Goal: Information Seeking & Learning: Understand process/instructions

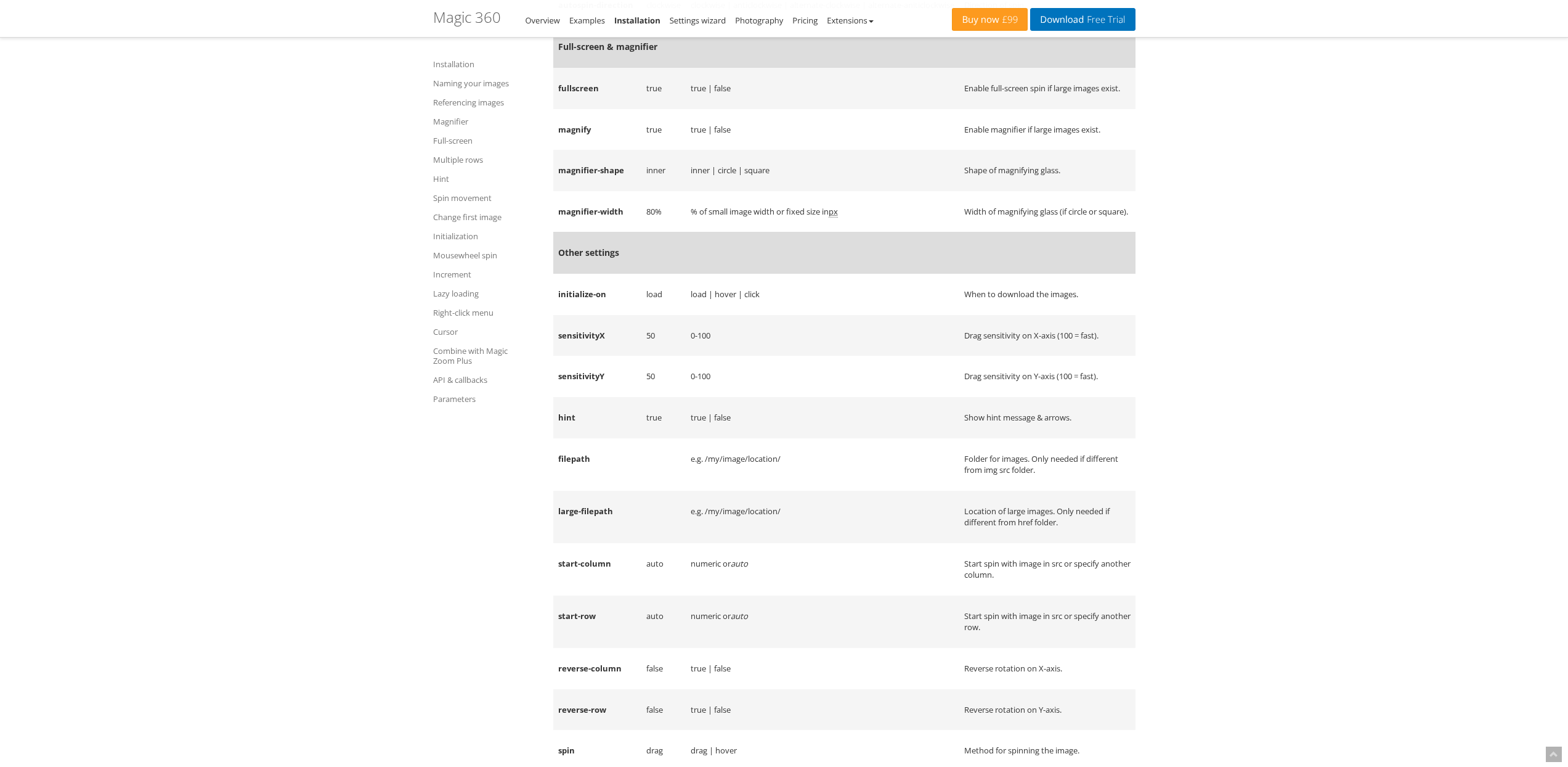
scroll to position [12982, 0]
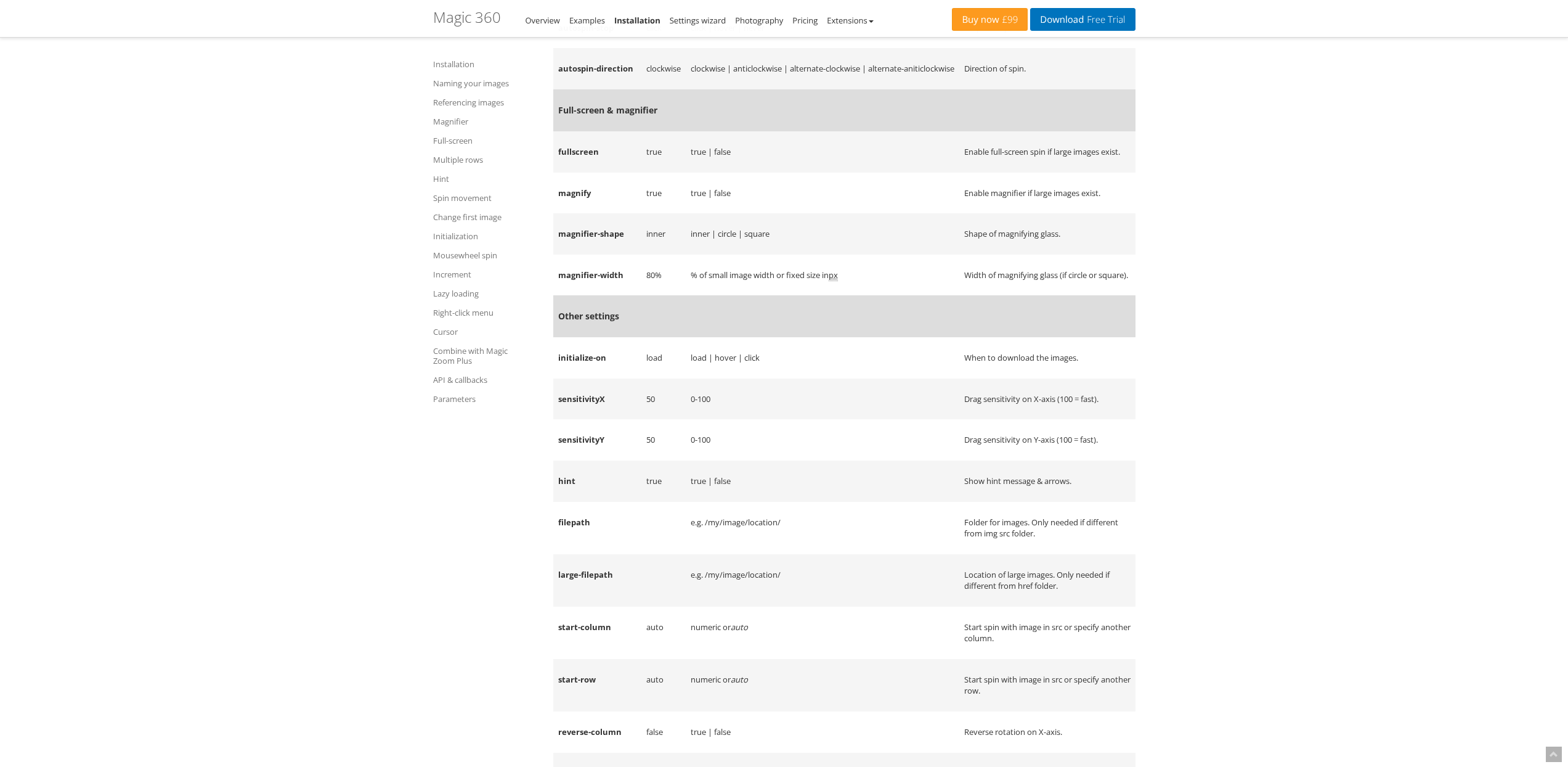
click at [576, 296] on td "magnifier-width" at bounding box center [597, 275] width 88 height 41
drag, startPoint x: 576, startPoint y: 417, endPoint x: 616, endPoint y: 416, distance: 40.0
click at [616, 296] on td "magnifier-width" at bounding box center [597, 275] width 88 height 41
copy td "magnifier-width"
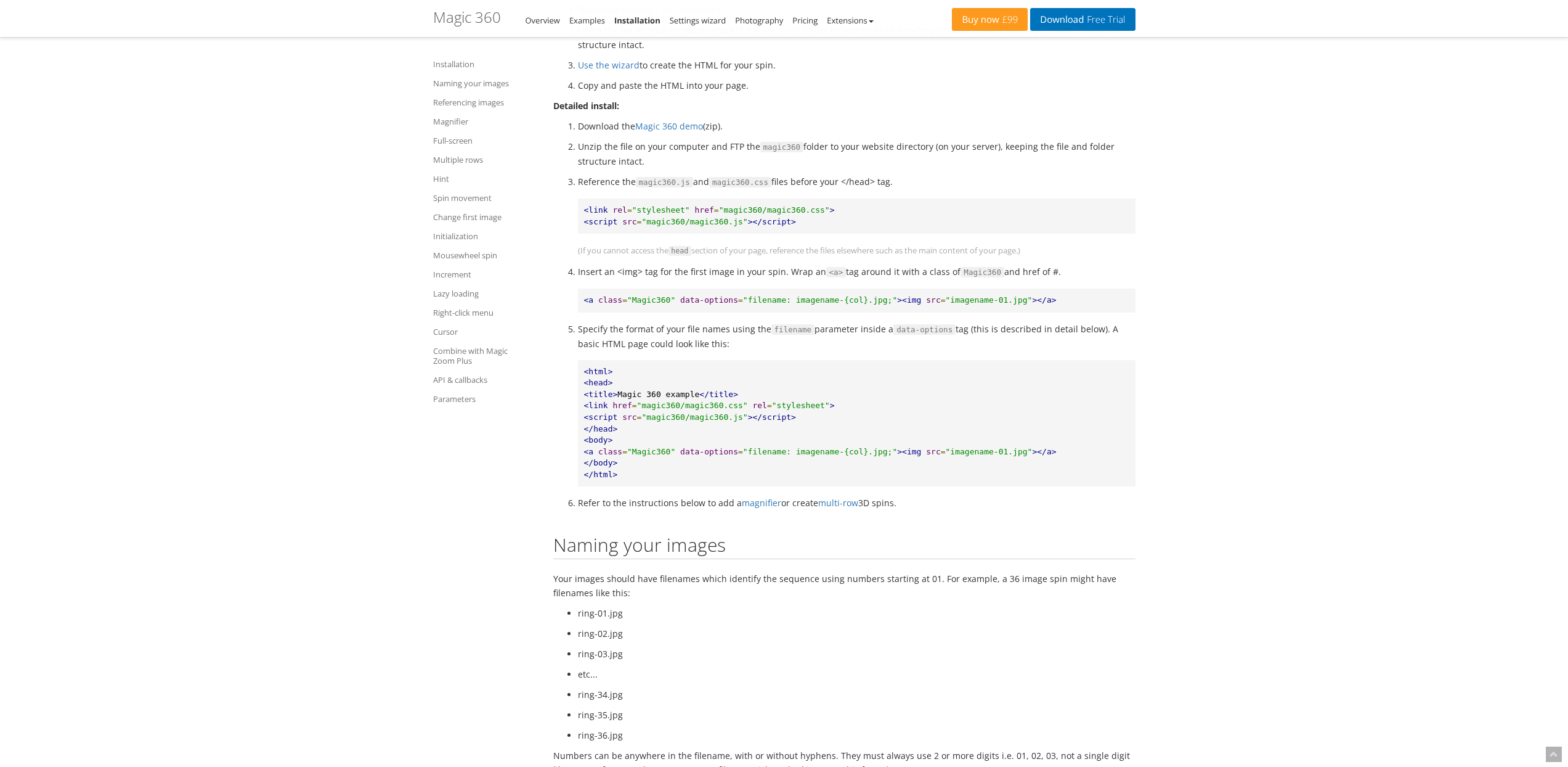
scroll to position [0, 0]
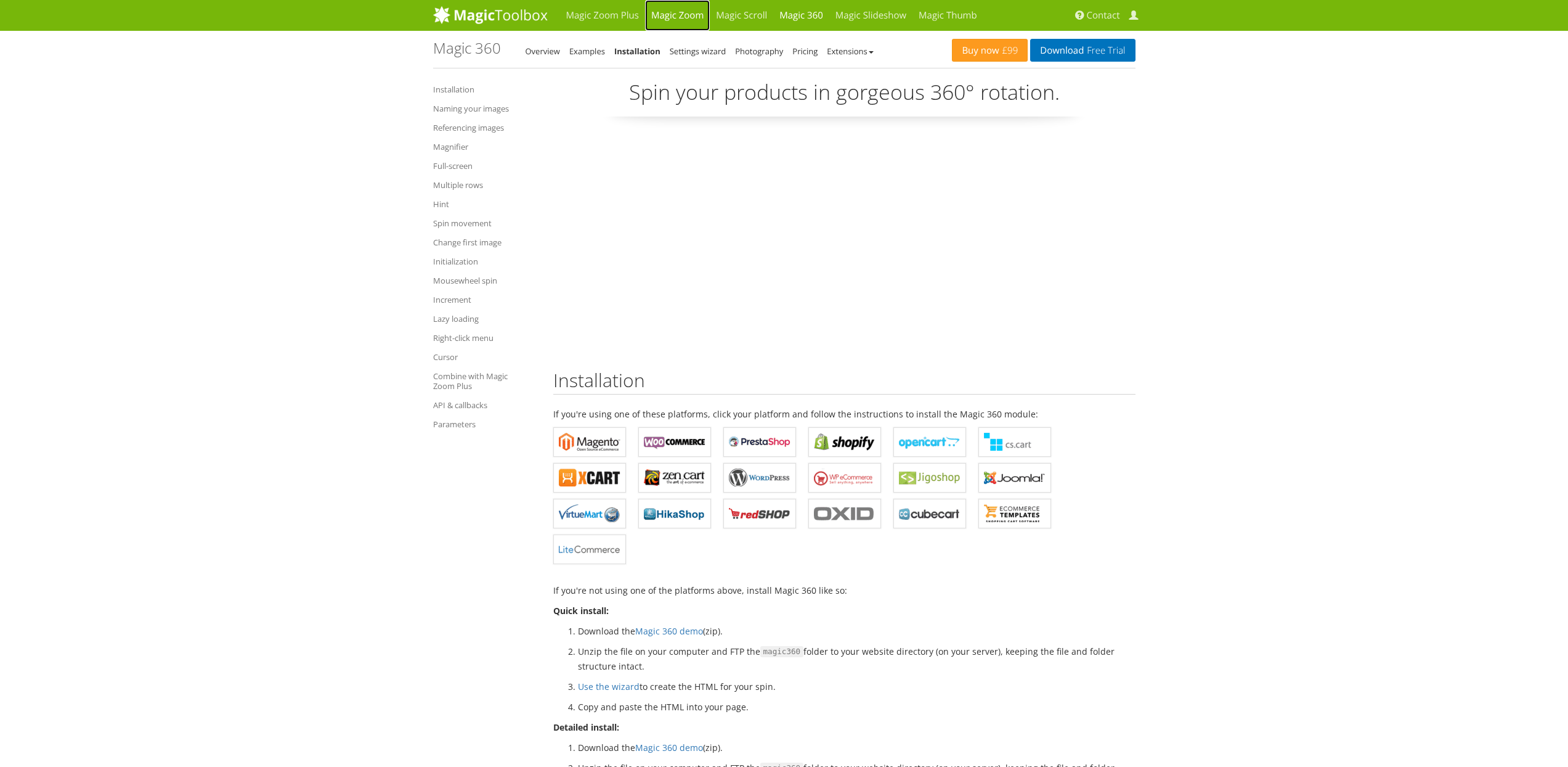
click at [697, 12] on link "Magic Zoom" at bounding box center [677, 16] width 65 height 31
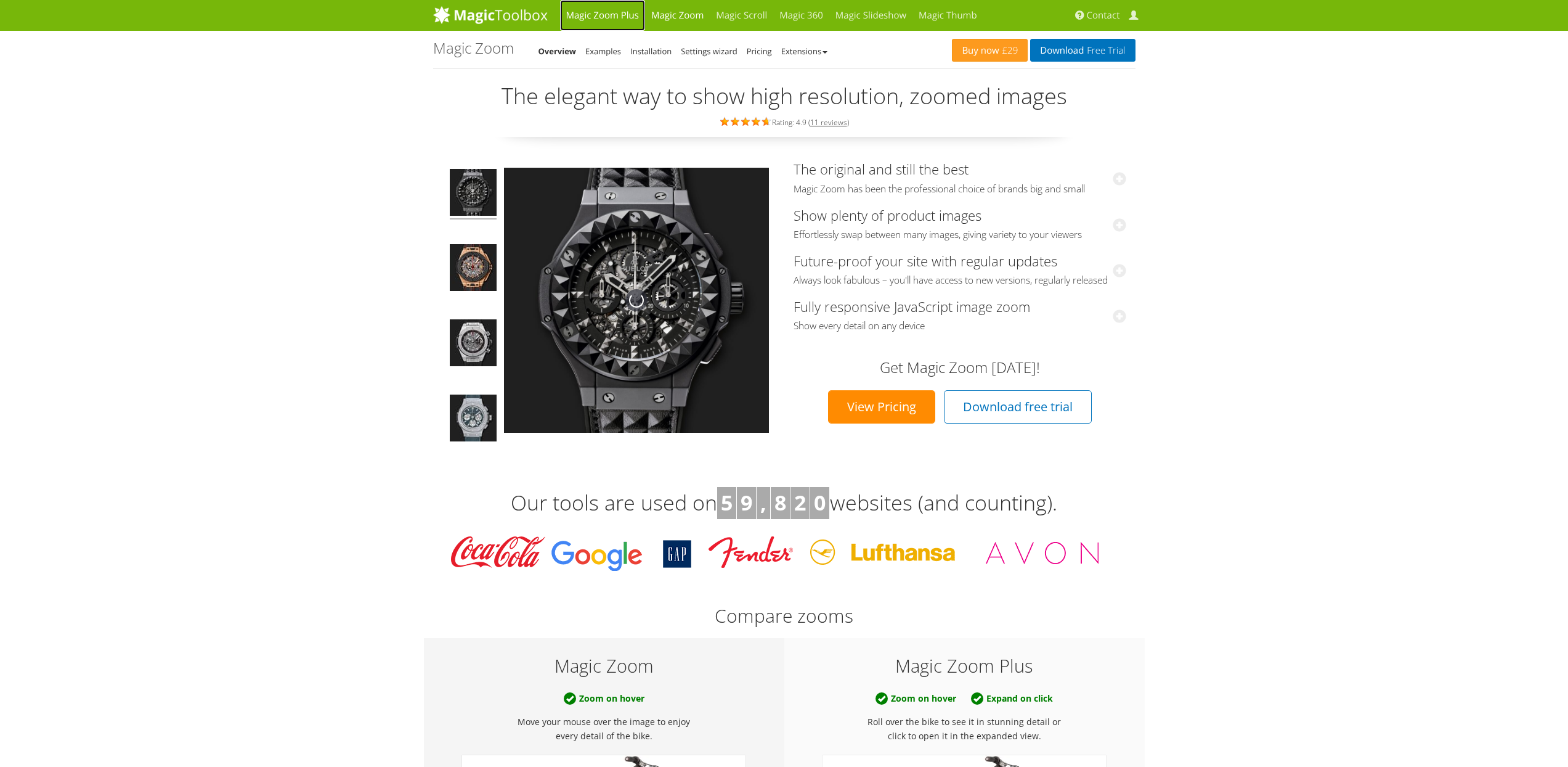
click at [584, 9] on link "Magic Zoom Plus" at bounding box center [602, 16] width 85 height 31
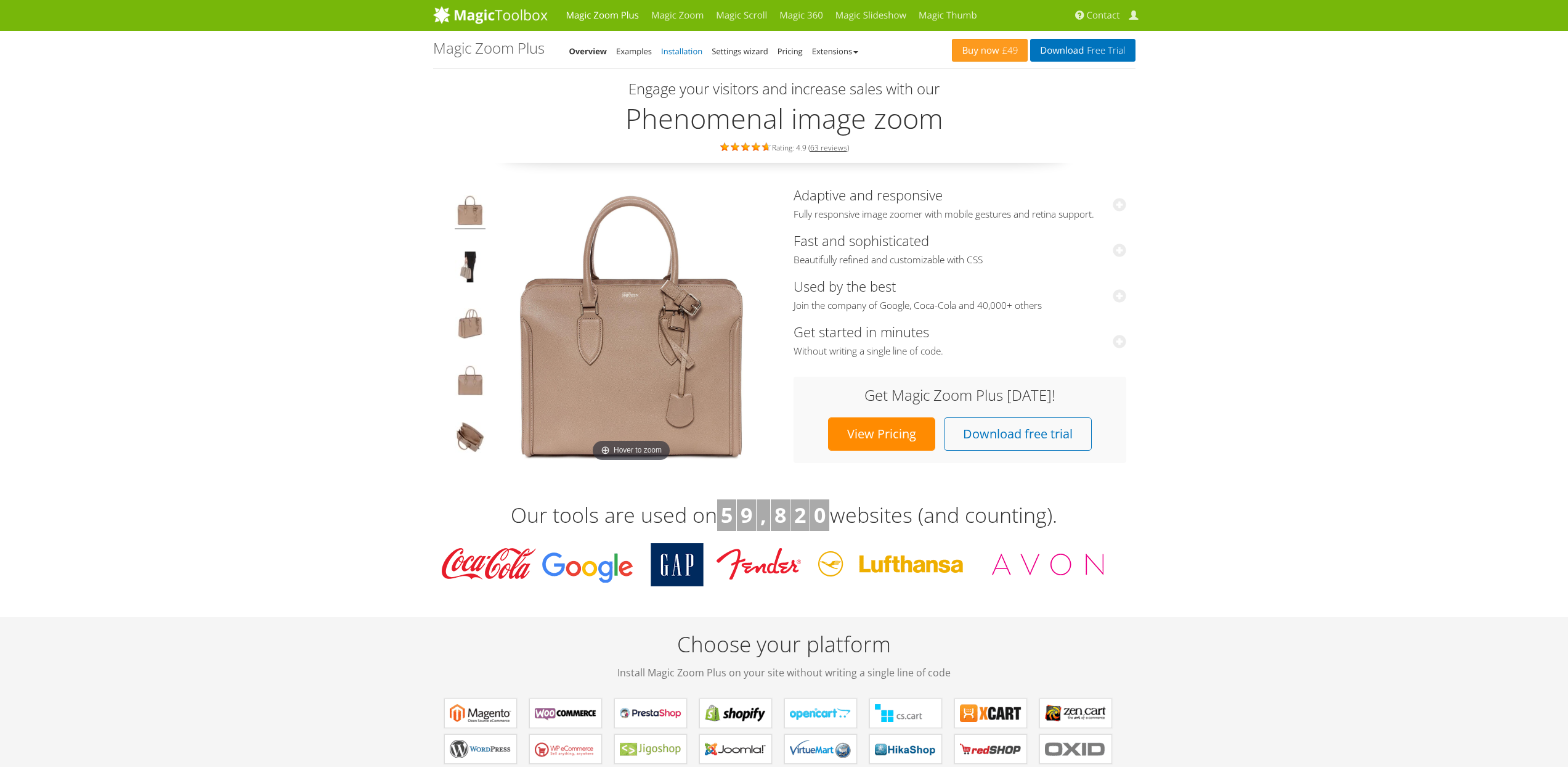
click at [690, 51] on link "Installation" at bounding box center [681, 51] width 41 height 11
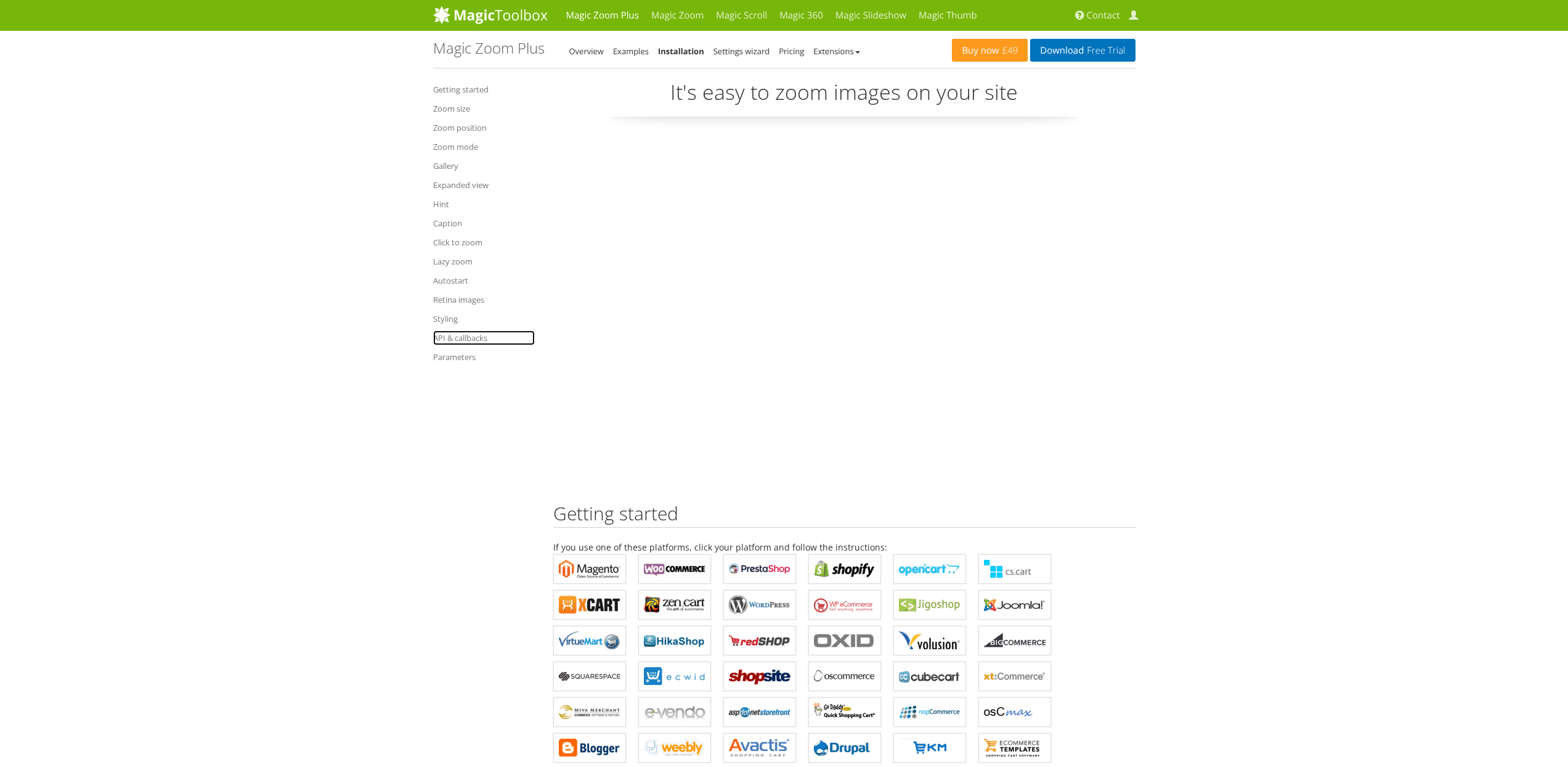
click at [457, 331] on link "API & callbacks" at bounding box center [484, 338] width 101 height 15
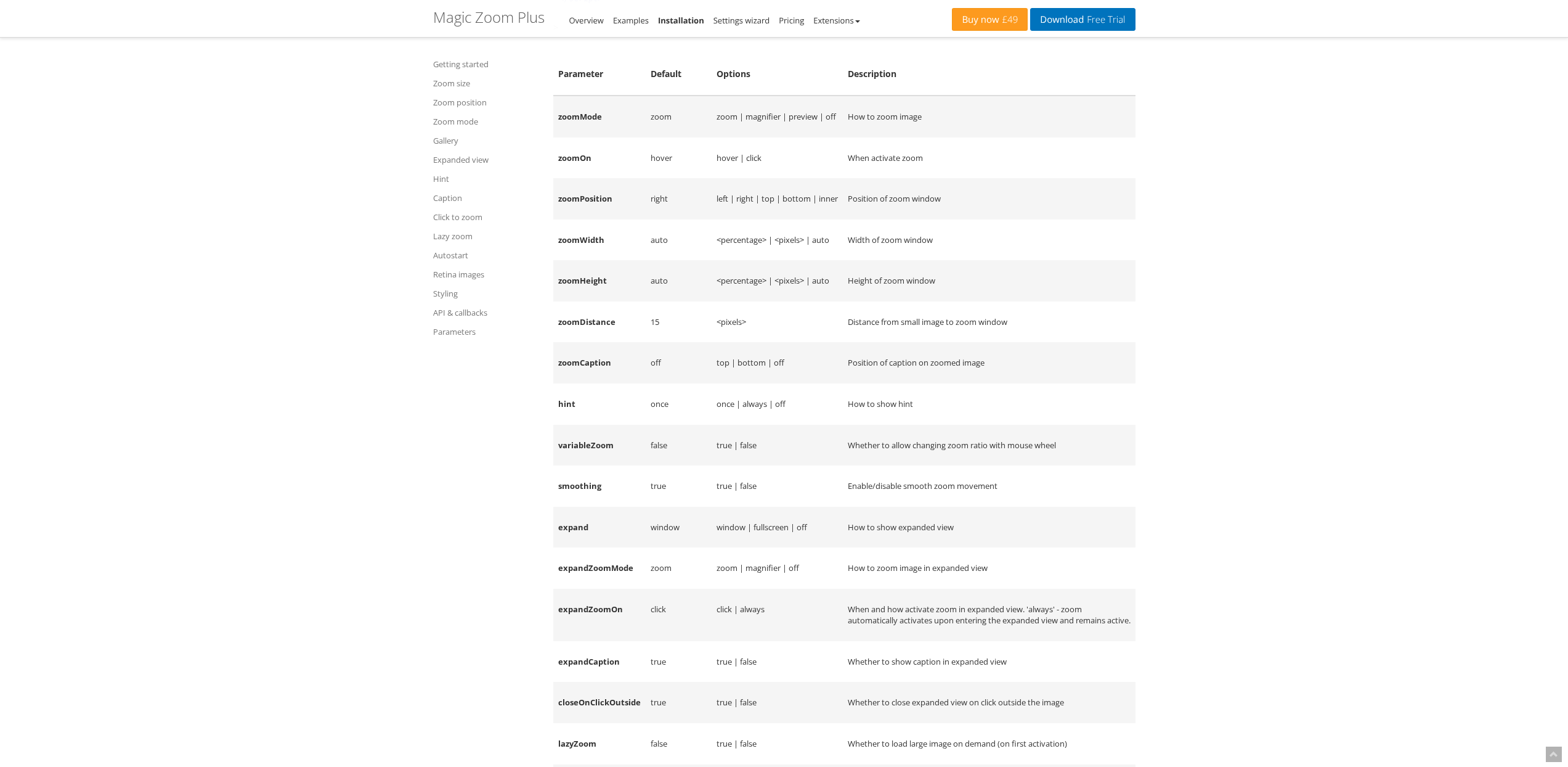
scroll to position [14420, 0]
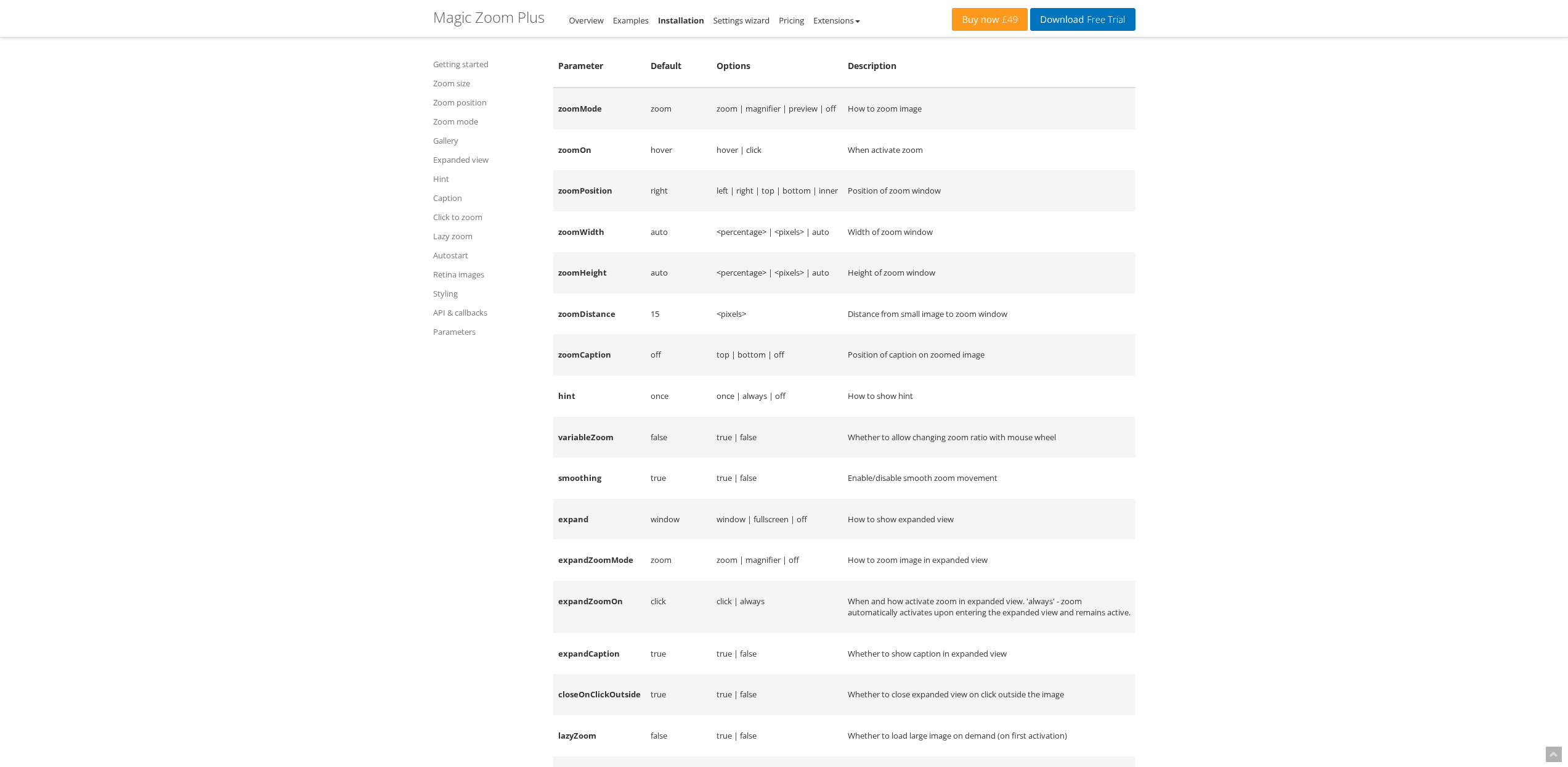
click at [578, 253] on td "zoomWidth" at bounding box center [599, 232] width 93 height 41
copy td "zoomWidth"
click at [572, 253] on td "zoomWidth" at bounding box center [599, 232] width 93 height 41
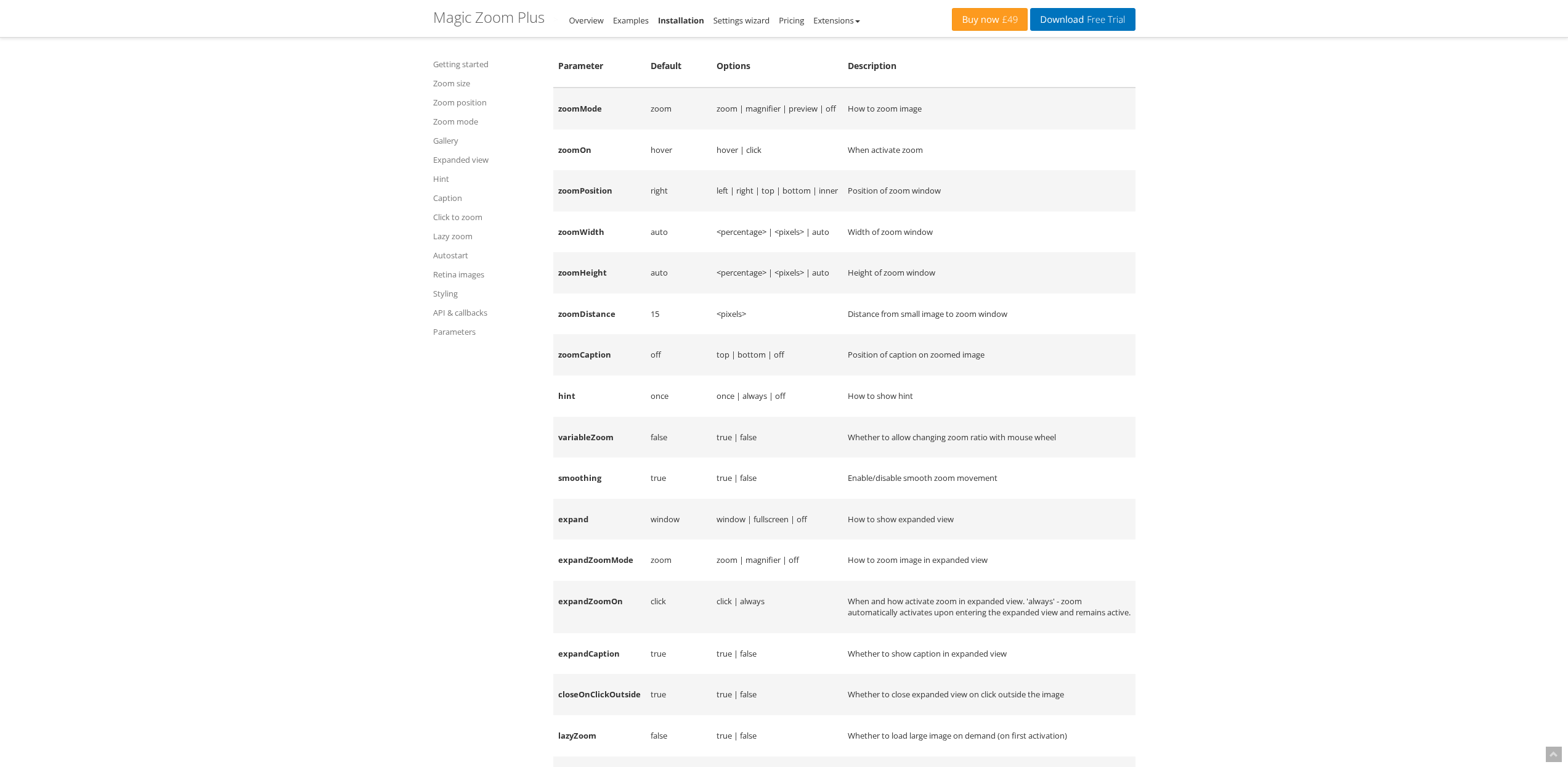
click at [578, 293] on td "zoomHeight" at bounding box center [599, 272] width 93 height 41
copy td "zoomHeight"
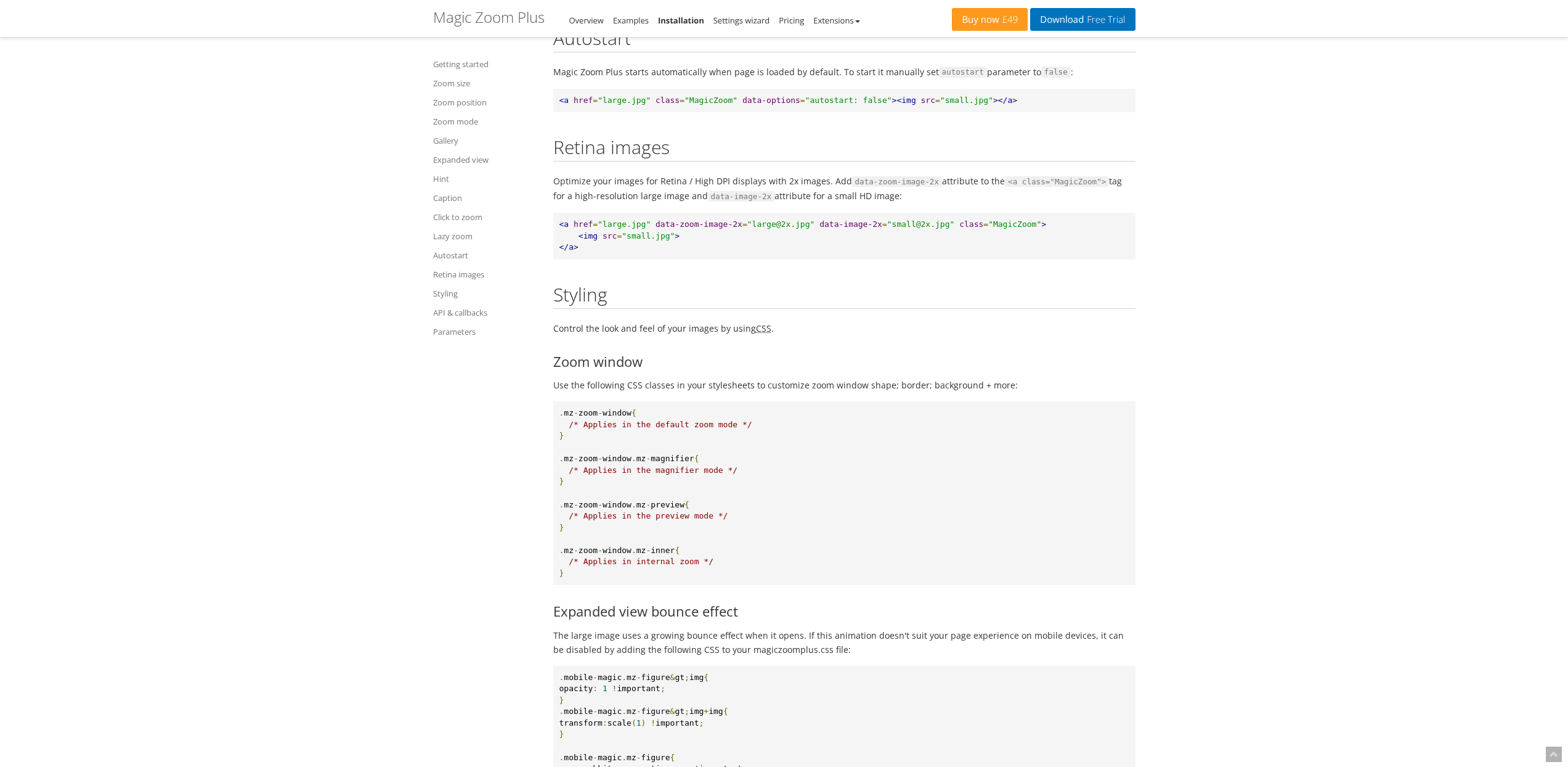
scroll to position [11376, 0]
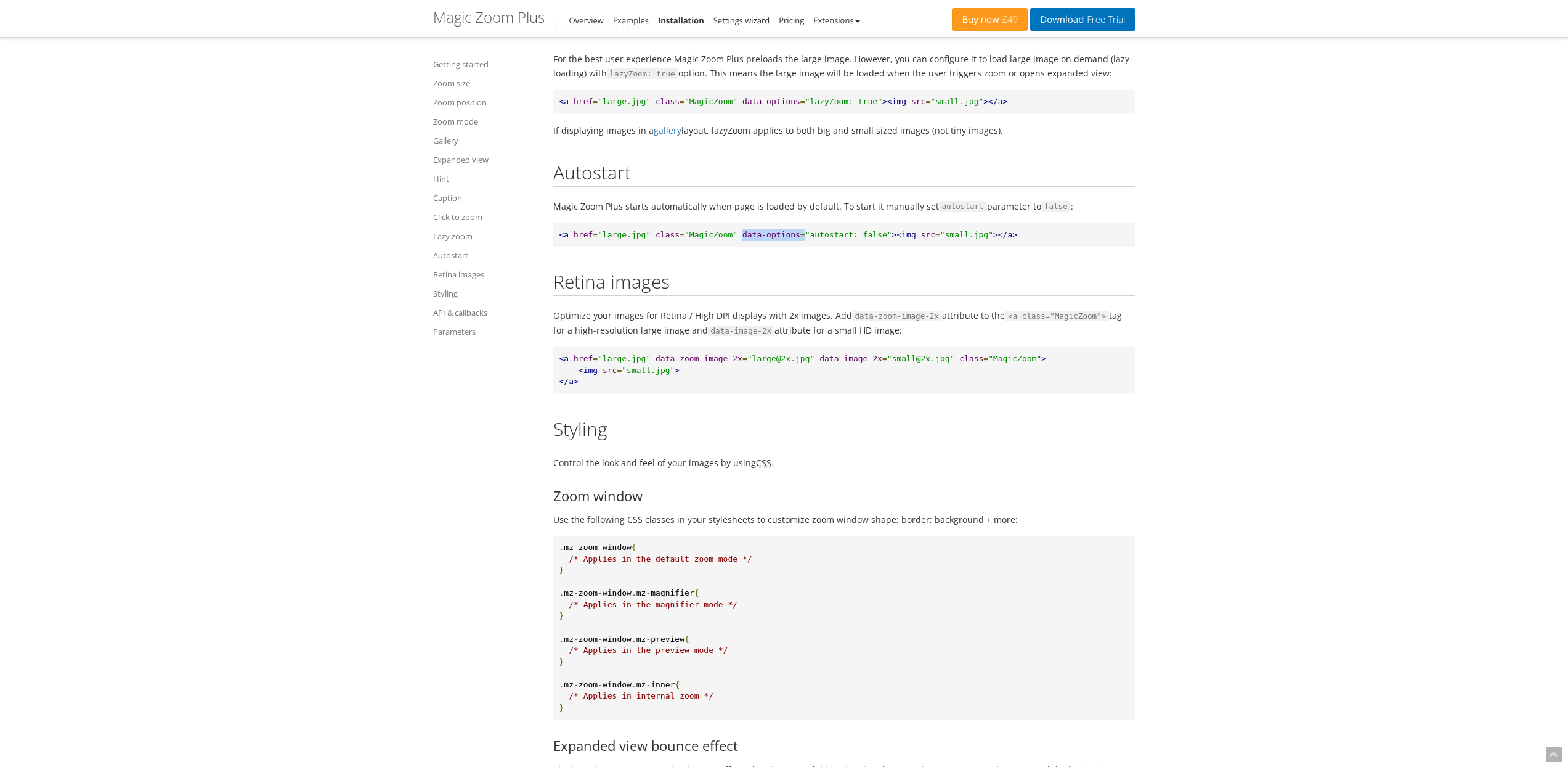
drag, startPoint x: 740, startPoint y: 325, endPoint x: 805, endPoint y: 324, distance: 65.0
click at [805, 247] on pre "<a href = "large.jpg" class = "MagicZoom" data-options = "autostart: false" ><i…" at bounding box center [844, 235] width 582 height 24
copy pre "data-options ="
click at [457, 82] on link "Zoom size" at bounding box center [486, 83] width 104 height 15
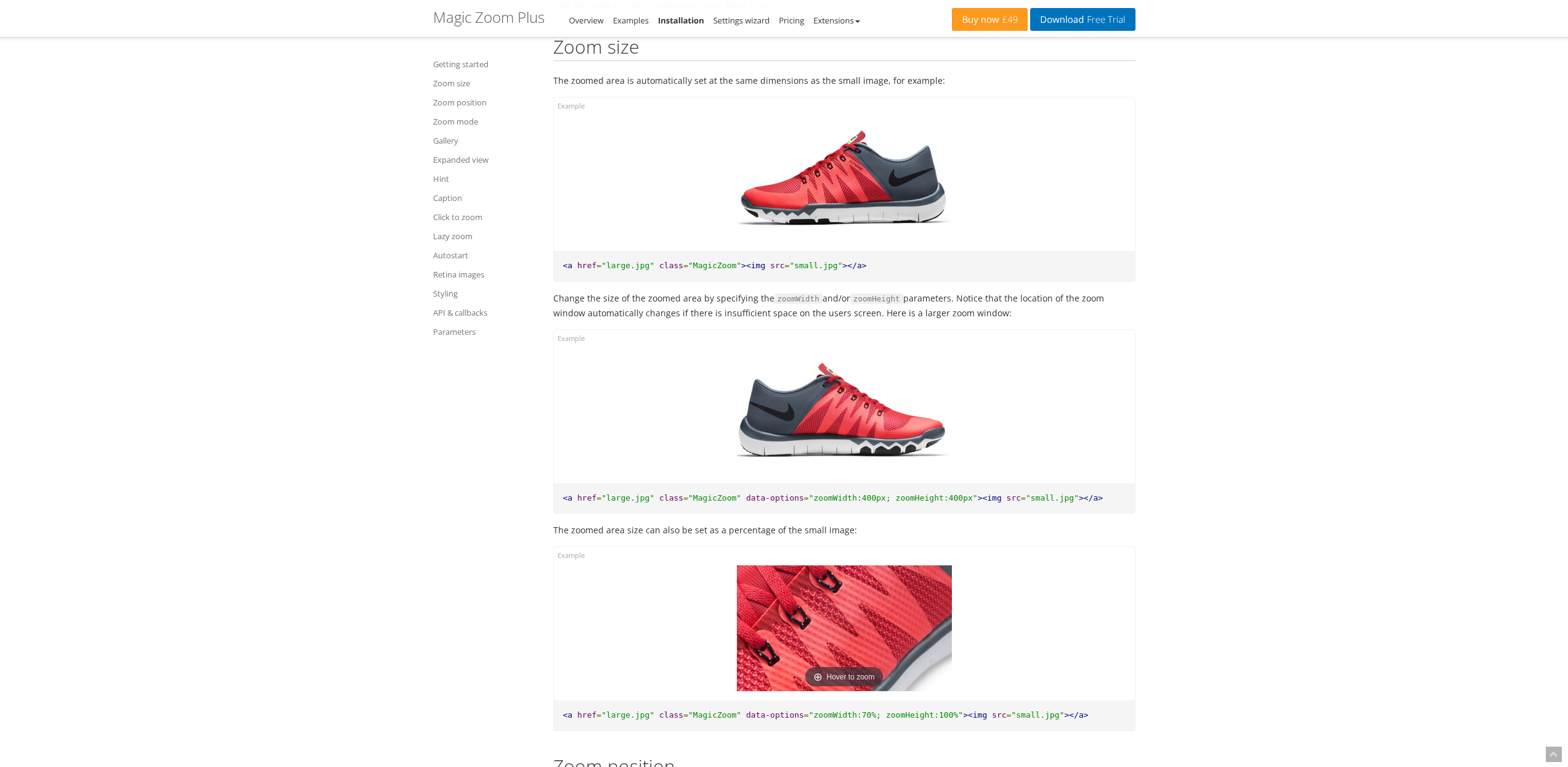
scroll to position [1152, 0]
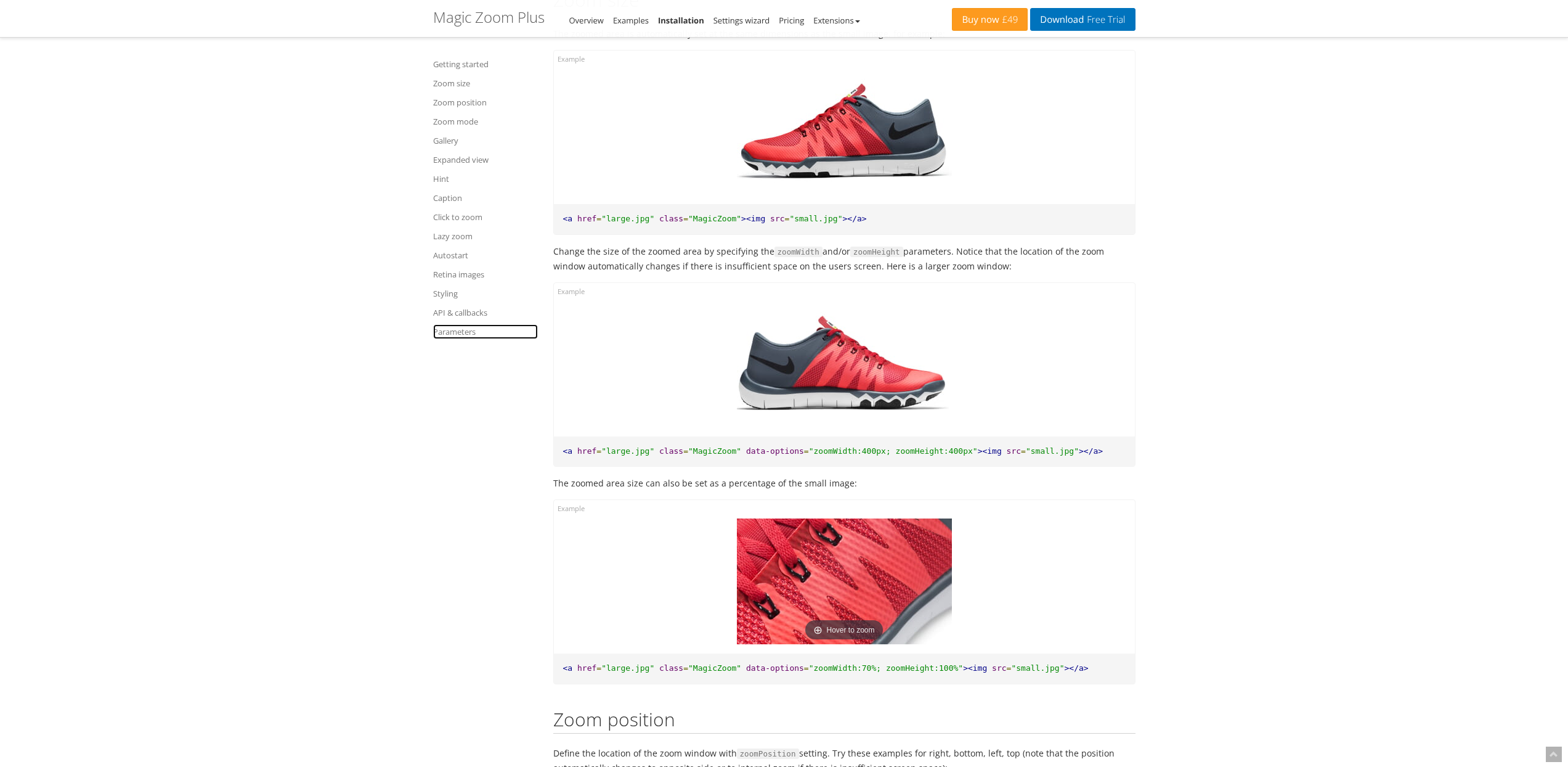
click at [464, 330] on link "Parameters" at bounding box center [486, 331] width 104 height 15
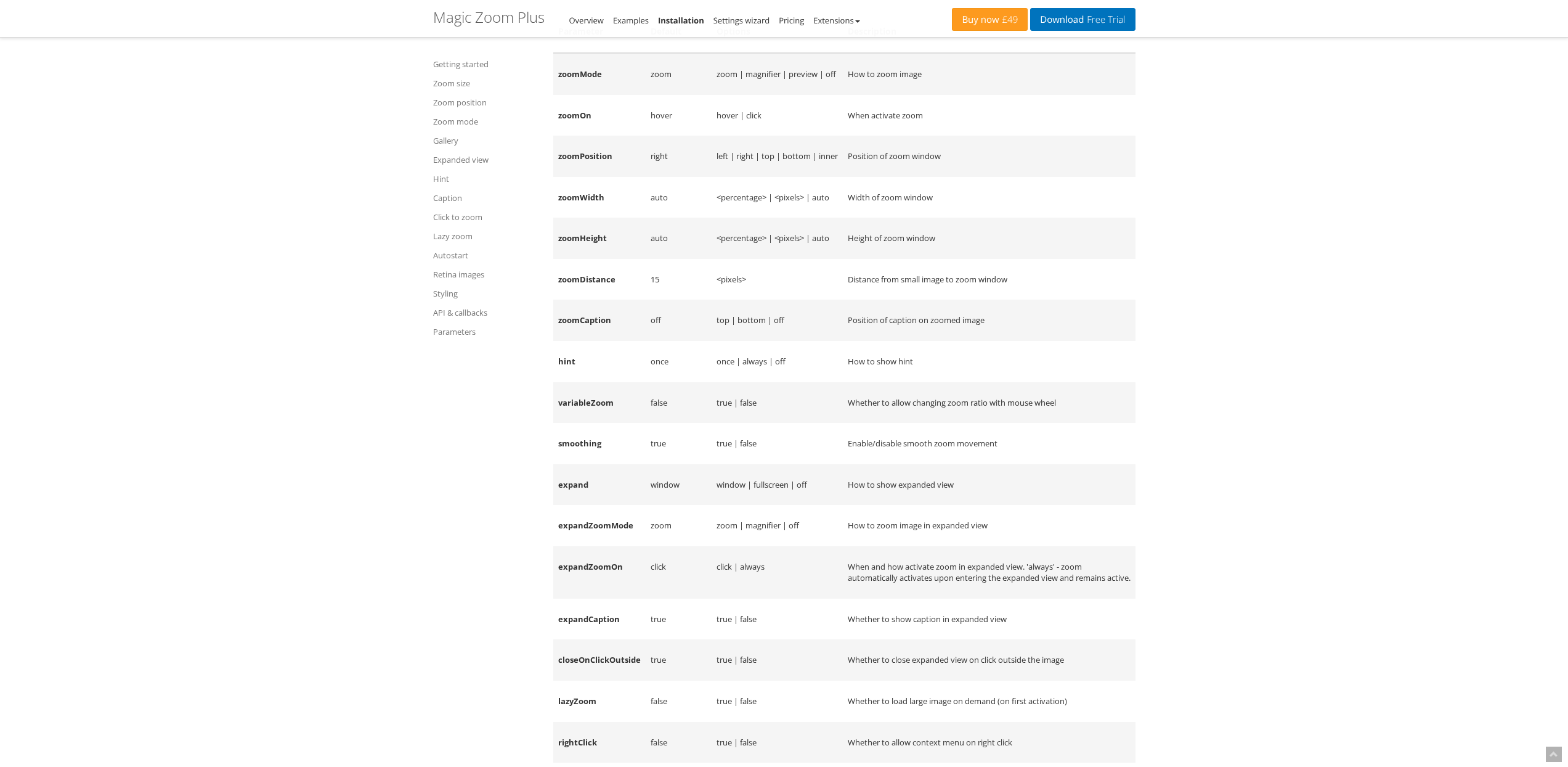
scroll to position [14471, 0]
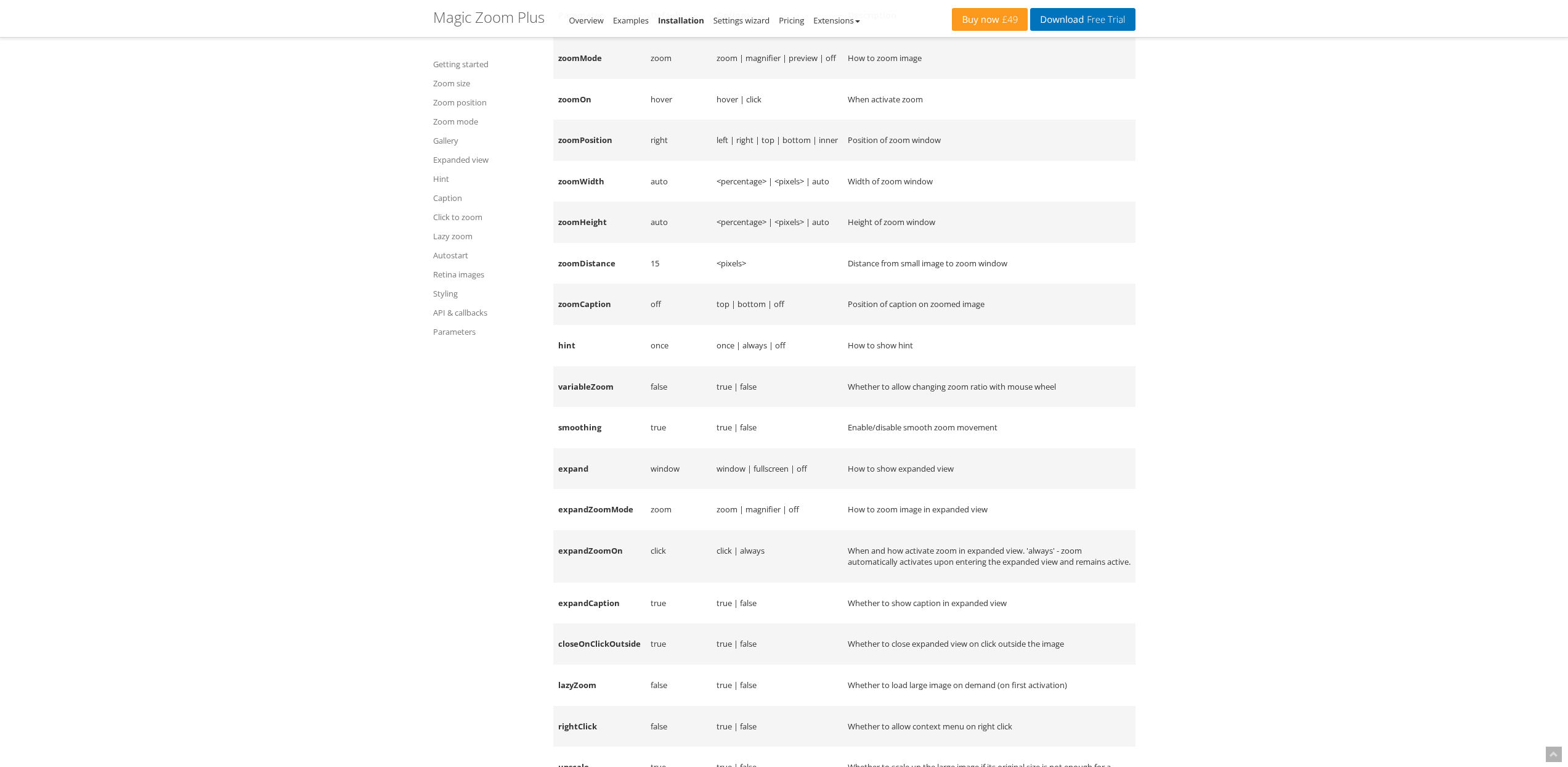
click at [575, 408] on td "variableZoom" at bounding box center [599, 387] width 93 height 41
click at [576, 408] on td "variableZoom" at bounding box center [599, 387] width 93 height 41
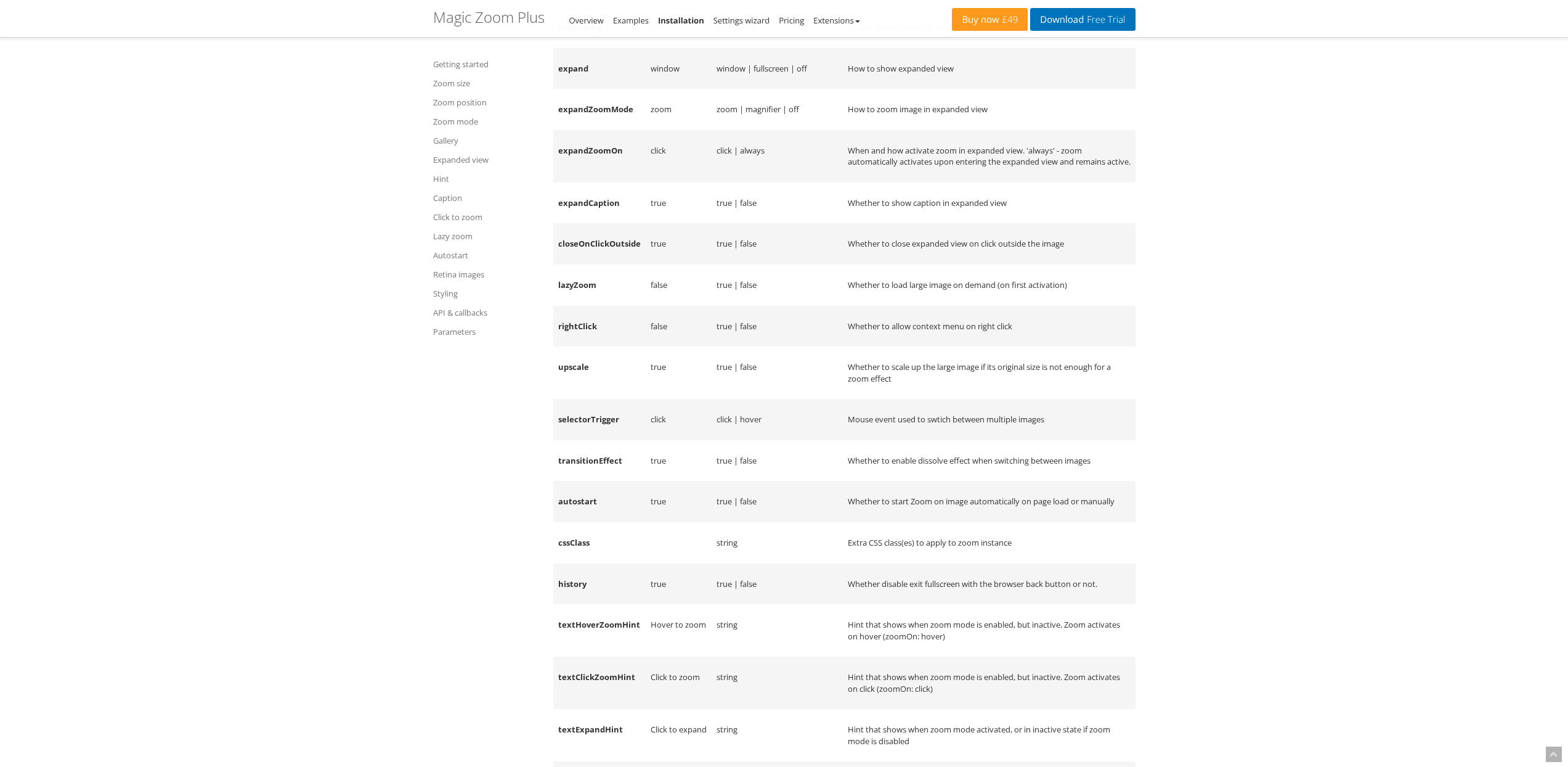
scroll to position [14879, 0]
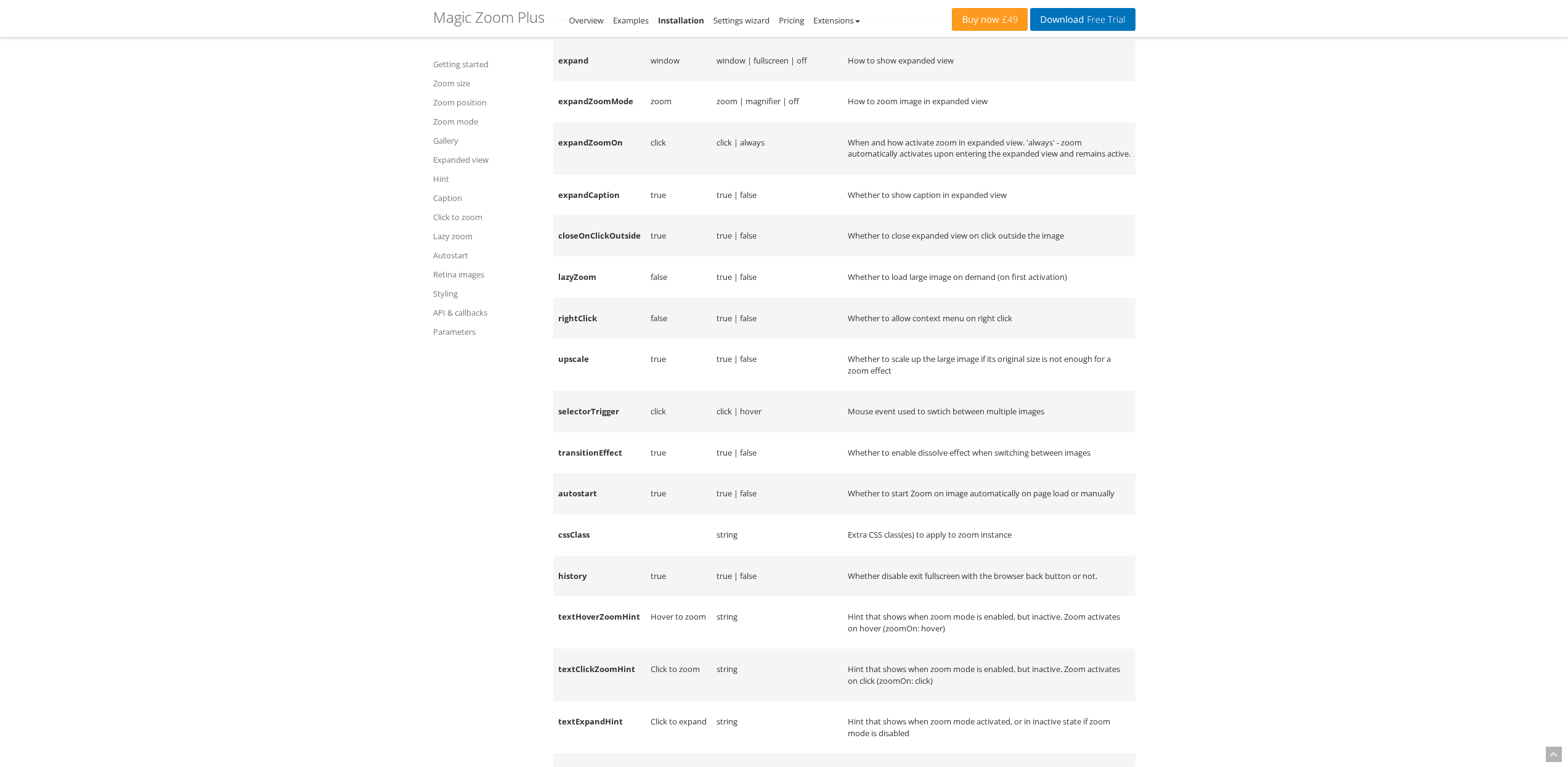
click at [856, 175] on td "When and how activate zoom in expanded view. 'always' - zoom automatically acti…" at bounding box center [990, 148] width 293 height 52
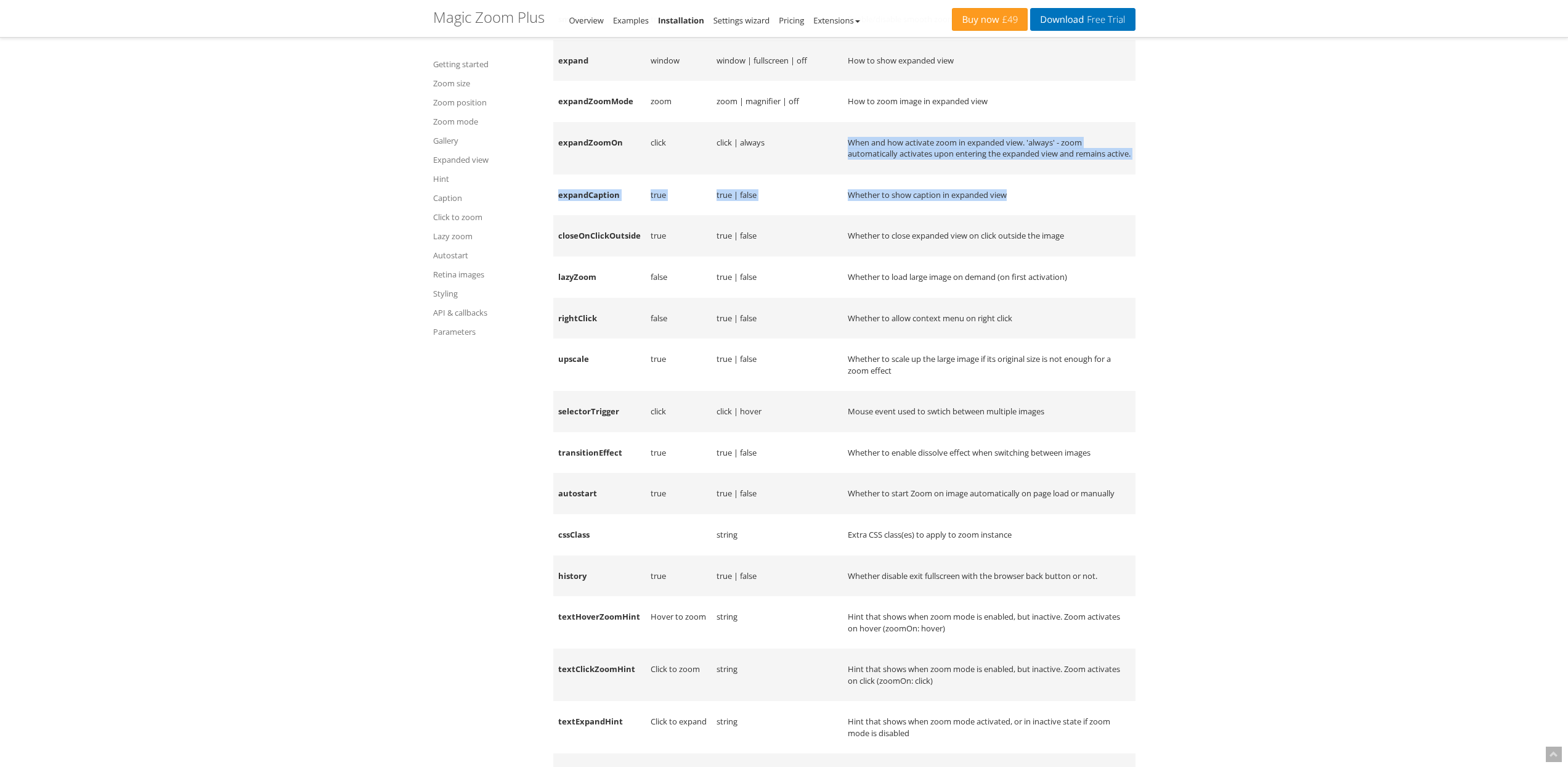
drag, startPoint x: 856, startPoint y: 241, endPoint x: 1040, endPoint y: 302, distance: 193.8
click at [1040, 302] on tbody "zoomMode zoom zoom | magnifier | preview | off How to zoom image zoomOn hover h…" at bounding box center [844, 264] width 582 height 1271
click at [1040, 216] on td "Whether to show caption in expanded view" at bounding box center [990, 195] width 293 height 41
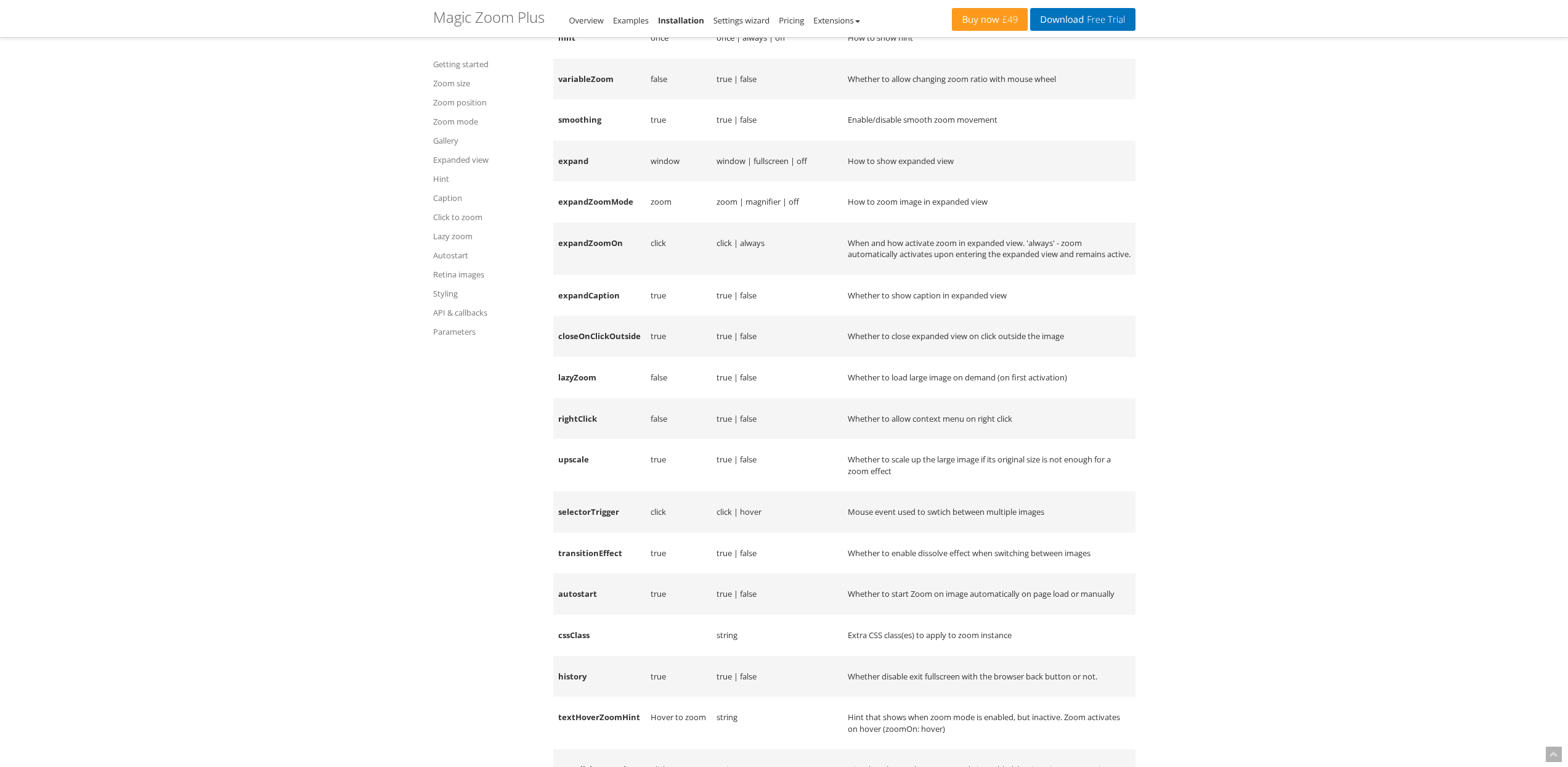
scroll to position [14770, 0]
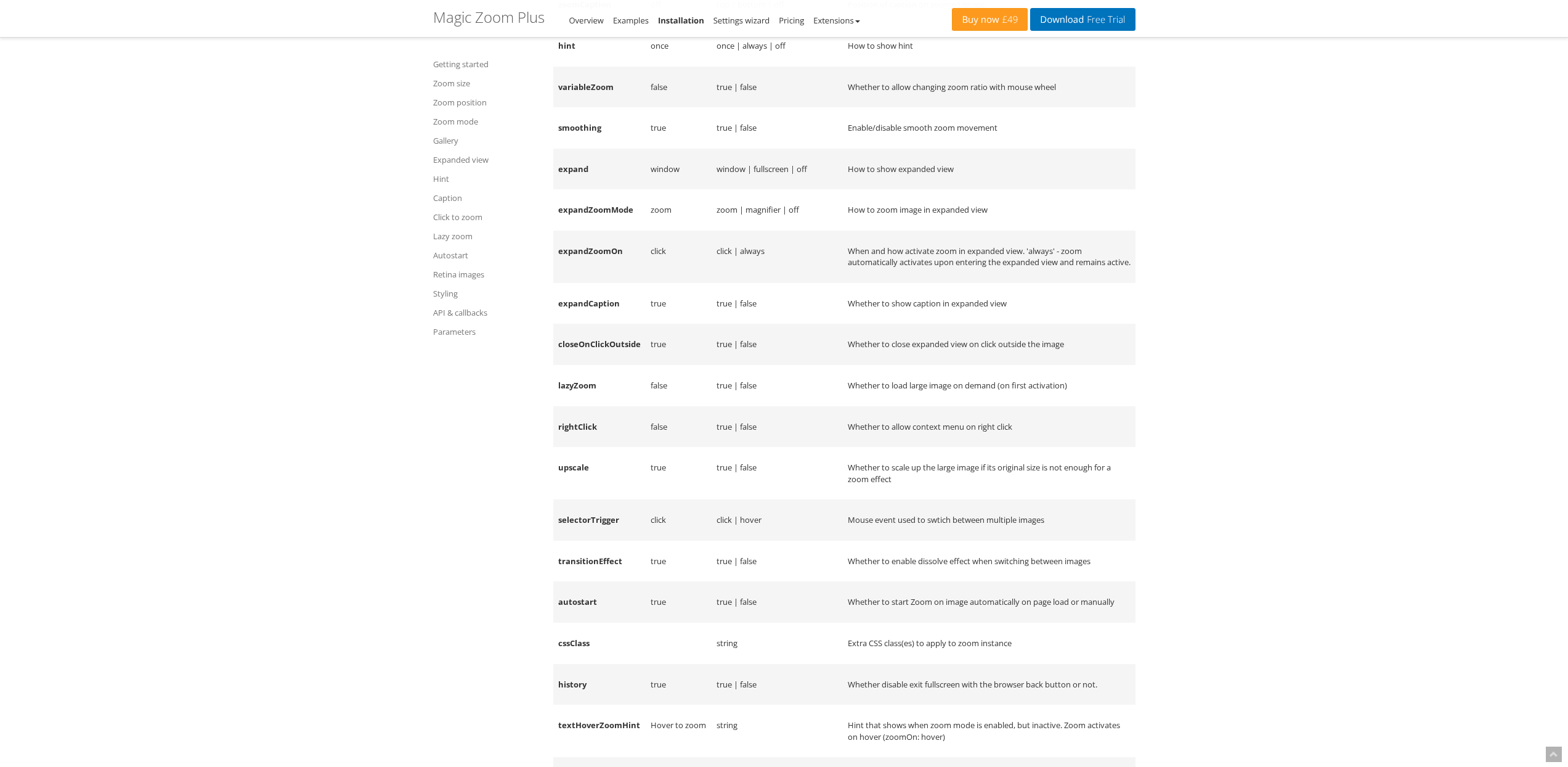
click at [592, 365] on td "closeOnClickOutside" at bounding box center [599, 344] width 93 height 41
copy td "closeOnClickOutside"
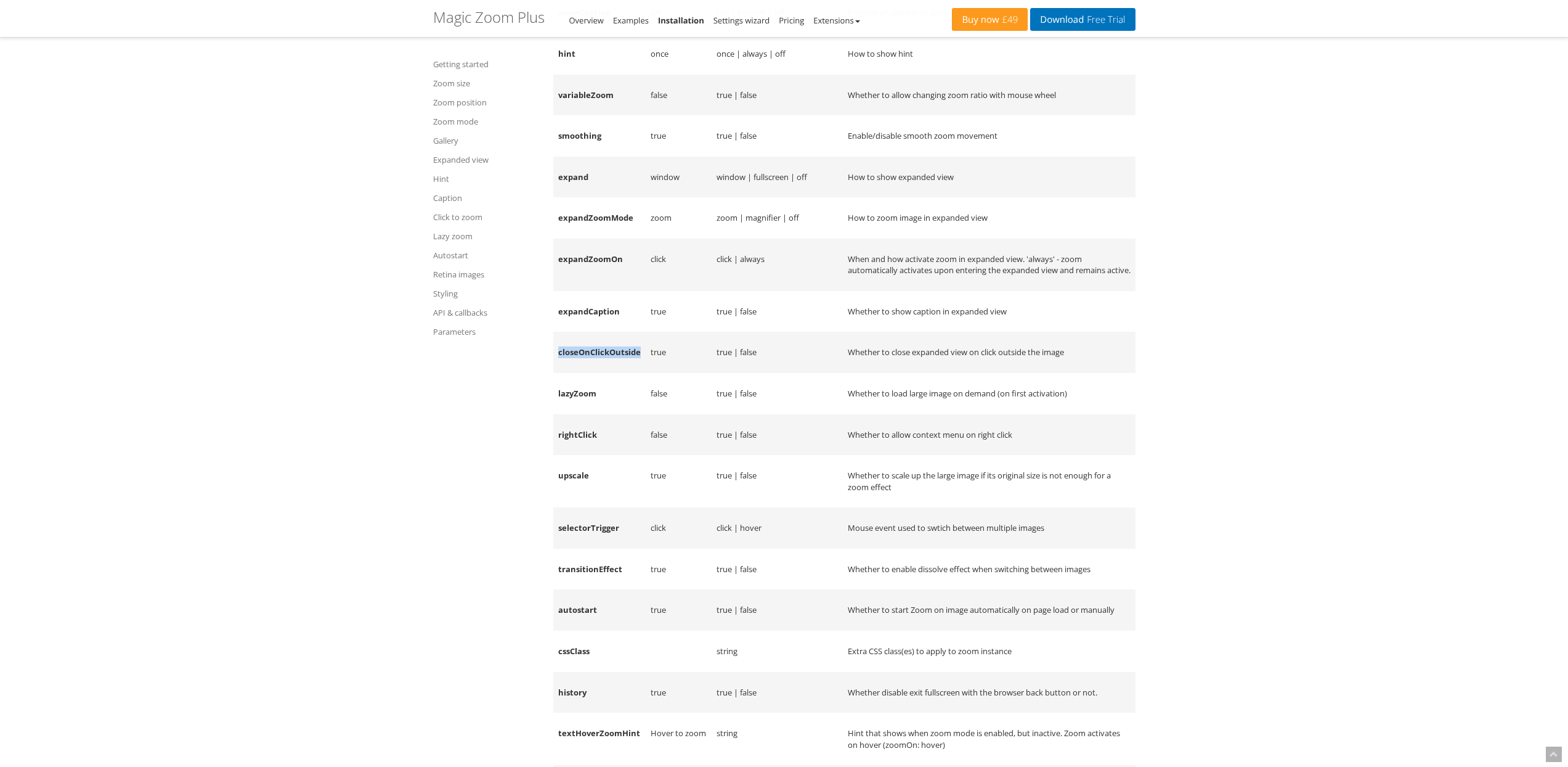
scroll to position [14738, 0]
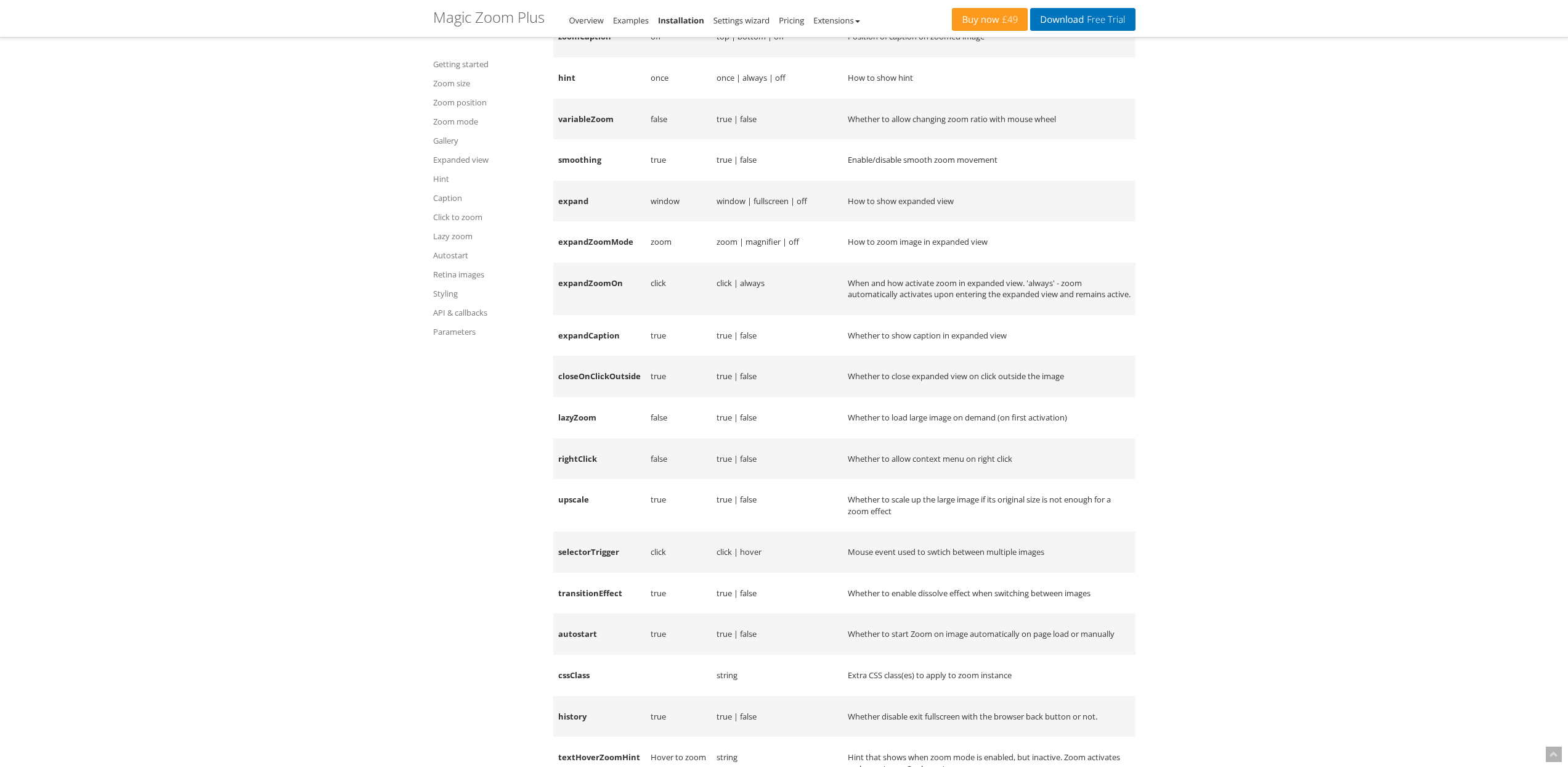
click at [585, 263] on td "expandZoomMode" at bounding box center [599, 242] width 93 height 41
click at [588, 315] on td "expandZoomOn" at bounding box center [599, 288] width 93 height 52
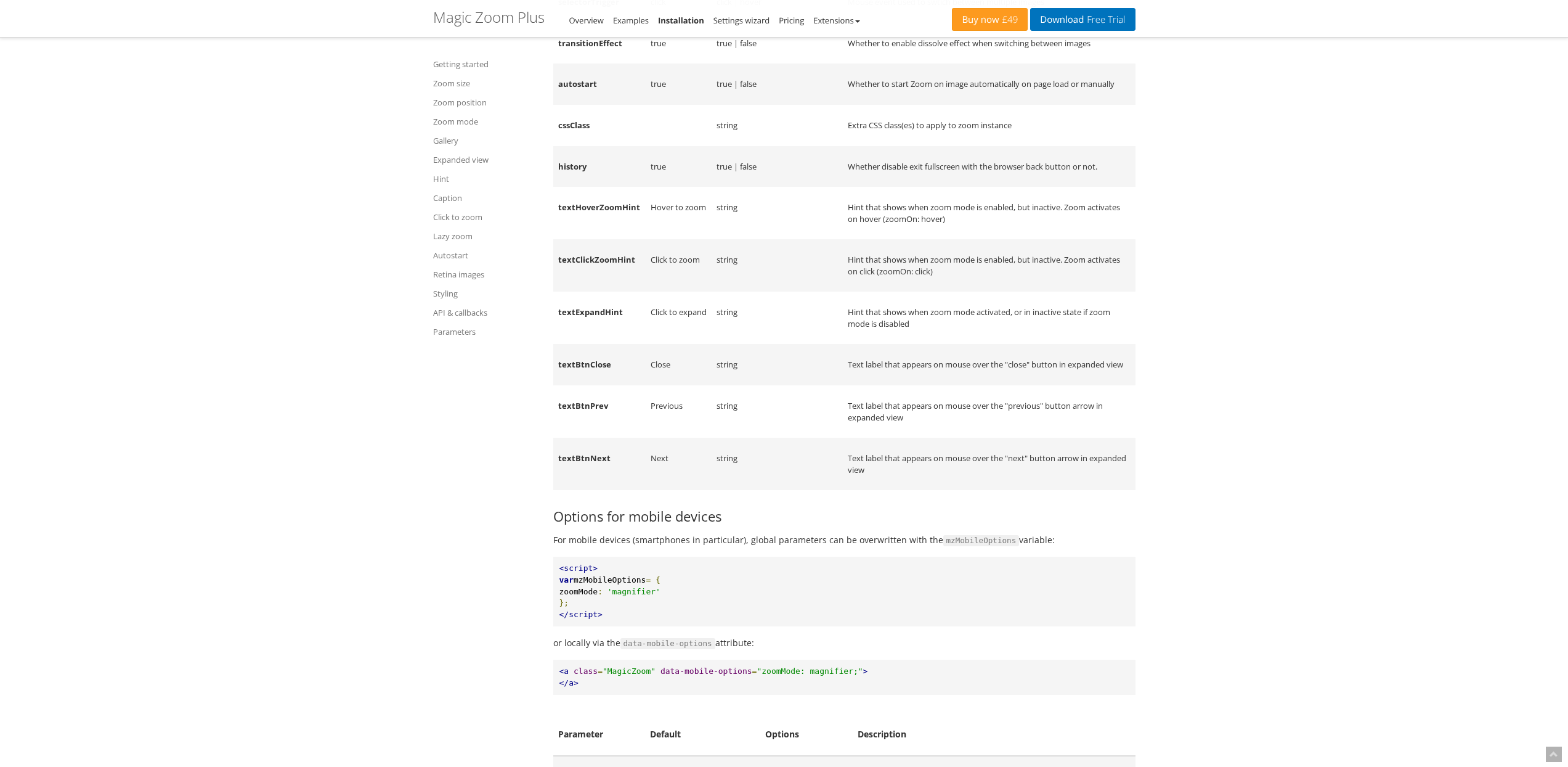
scroll to position [15137, 0]
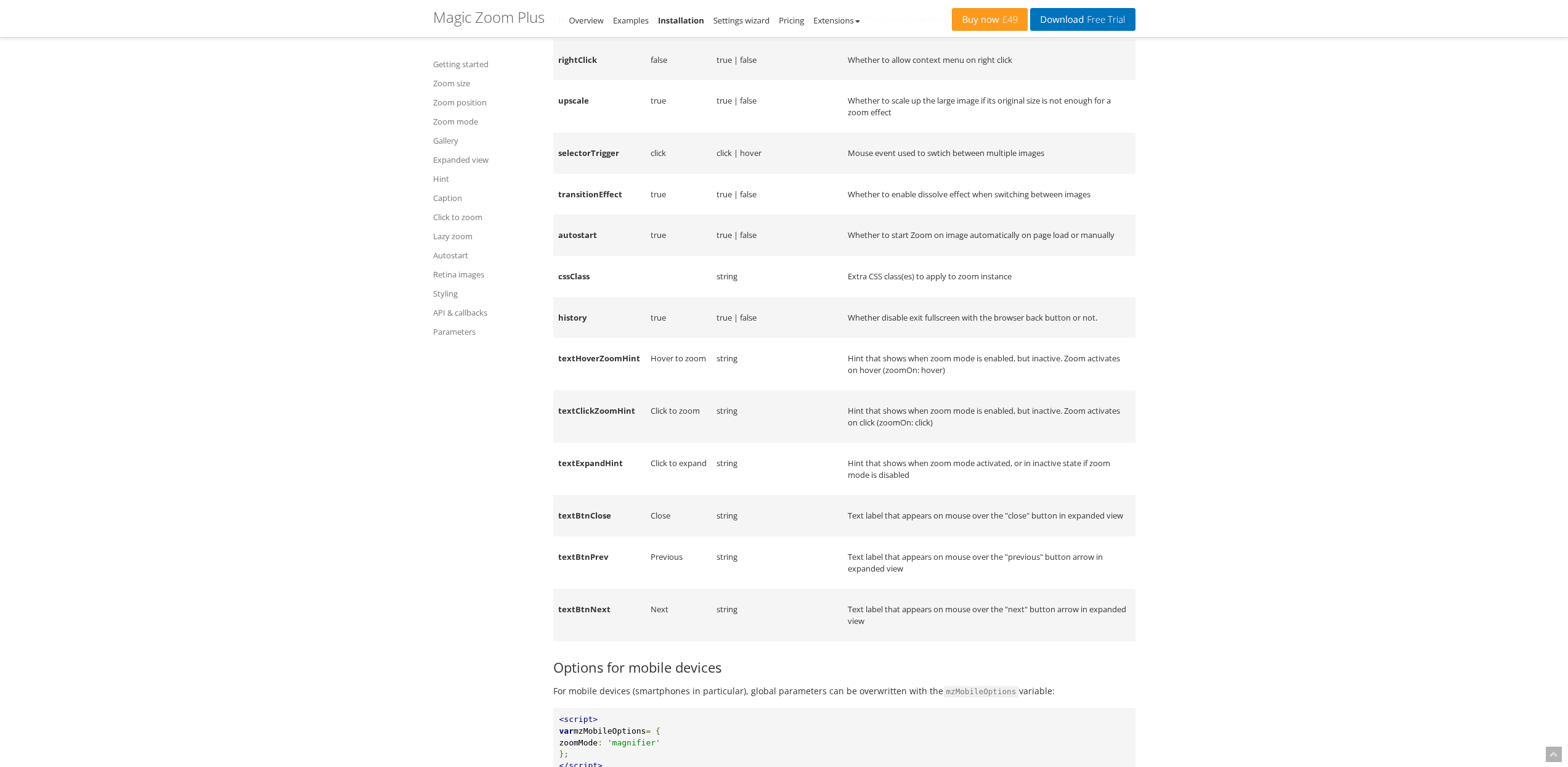
click at [574, 338] on td "history" at bounding box center [599, 317] width 93 height 41
click at [570, 338] on td "history" at bounding box center [599, 317] width 93 height 41
click at [573, 297] on td "cssClass" at bounding box center [599, 276] width 93 height 41
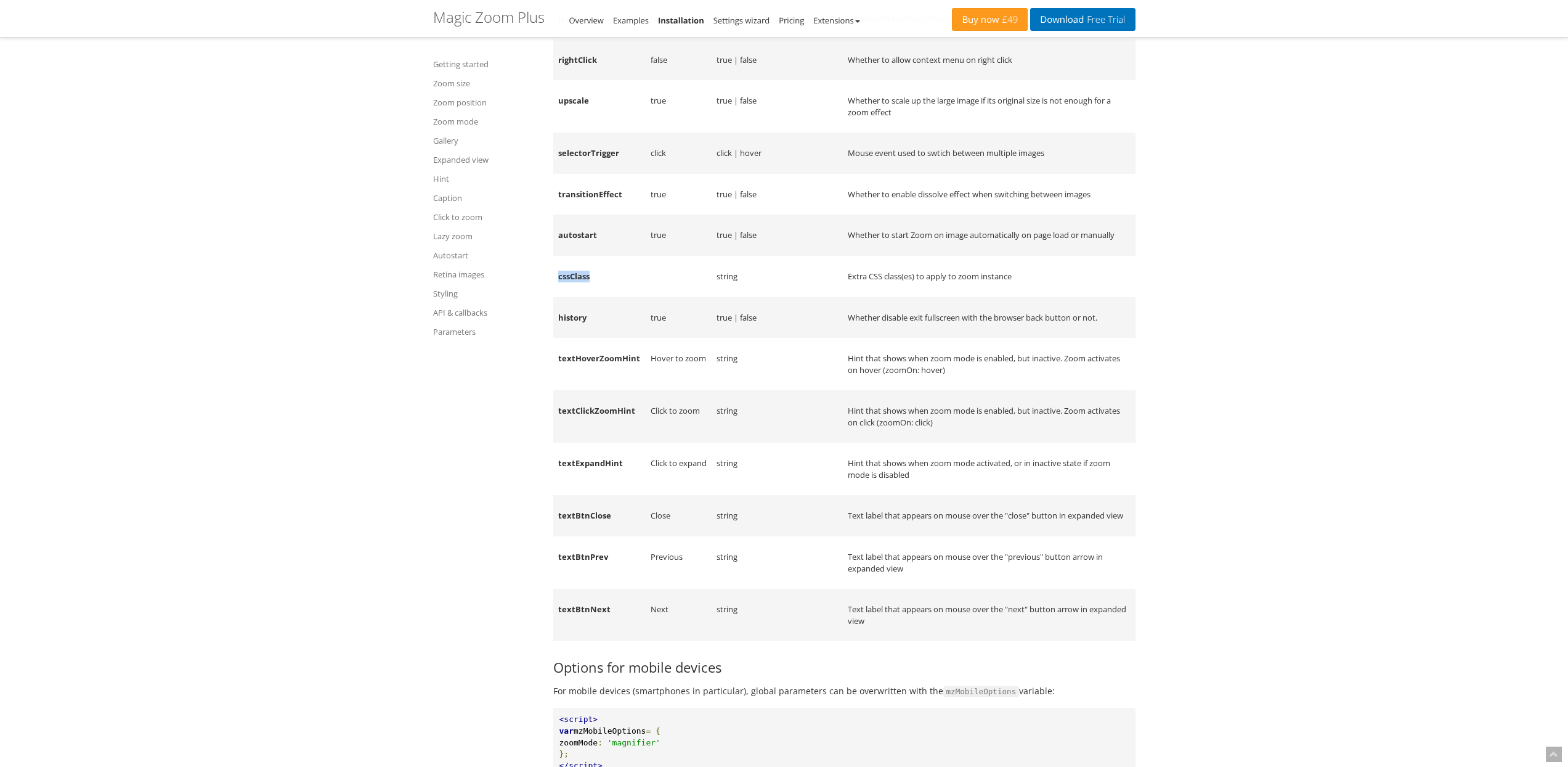
click at [573, 297] on td "cssClass" at bounding box center [599, 276] width 93 height 41
click at [573, 338] on td "history" at bounding box center [599, 317] width 93 height 41
click at [579, 297] on td "cssClass" at bounding box center [599, 276] width 93 height 41
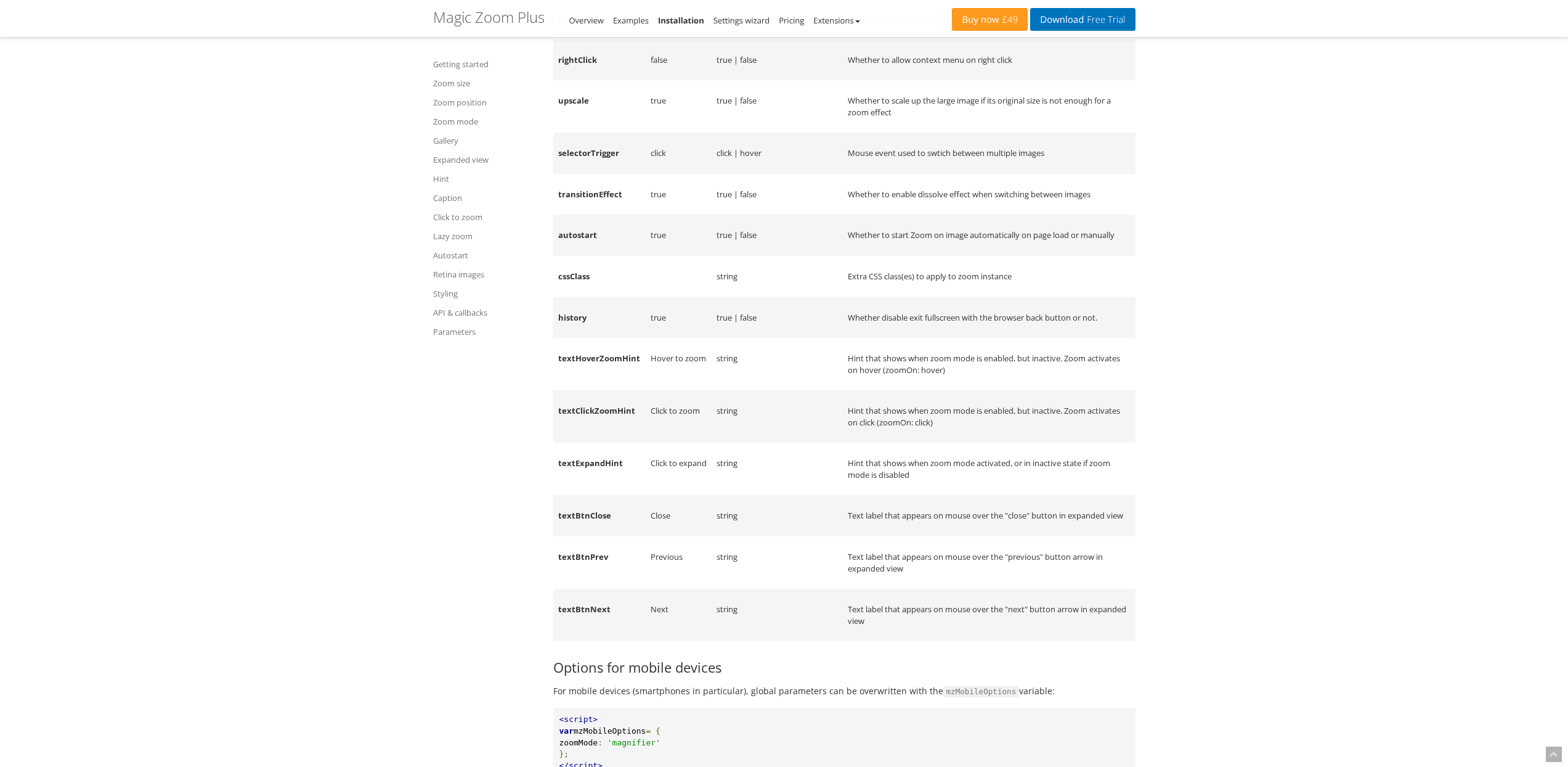
click at [861, 174] on td "Mouse event used to swtich between multiple images" at bounding box center [990, 153] width 293 height 41
drag, startPoint x: 861, startPoint y: 263, endPoint x: 1024, endPoint y: 263, distance: 163.0
click at [1021, 174] on td "Mouse event used to swtich between multiple images" at bounding box center [990, 153] width 293 height 41
click at [1039, 174] on td "Mouse event used to swtich between multiple images" at bounding box center [990, 153] width 293 height 41
drag, startPoint x: 1039, startPoint y: 263, endPoint x: 830, endPoint y: 260, distance: 209.0
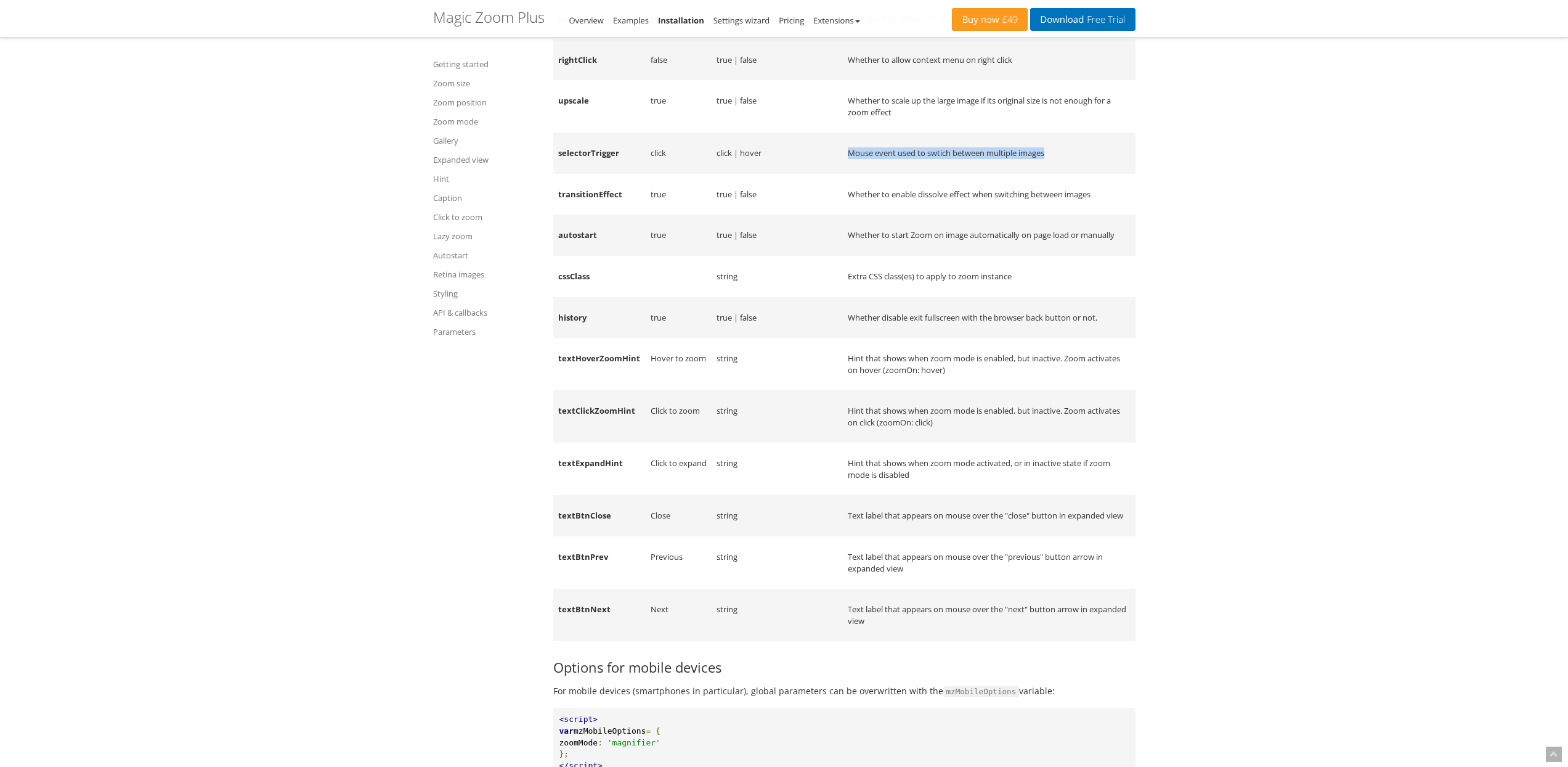
click at [830, 174] on tr "selectorTrigger click click | hover Mouse event used to swtich between multiple…" at bounding box center [844, 153] width 582 height 41
click at [830, 174] on td "click | hover" at bounding box center [777, 153] width 131 height 41
drag, startPoint x: 830, startPoint y: 260, endPoint x: 1073, endPoint y: 263, distance: 243.0
click at [1066, 174] on tr "selectorTrigger click click | hover Mouse event used to swtich between multiple…" at bounding box center [844, 153] width 582 height 41
click at [1074, 174] on td "Mouse event used to swtich between multiple images" at bounding box center [990, 153] width 293 height 41
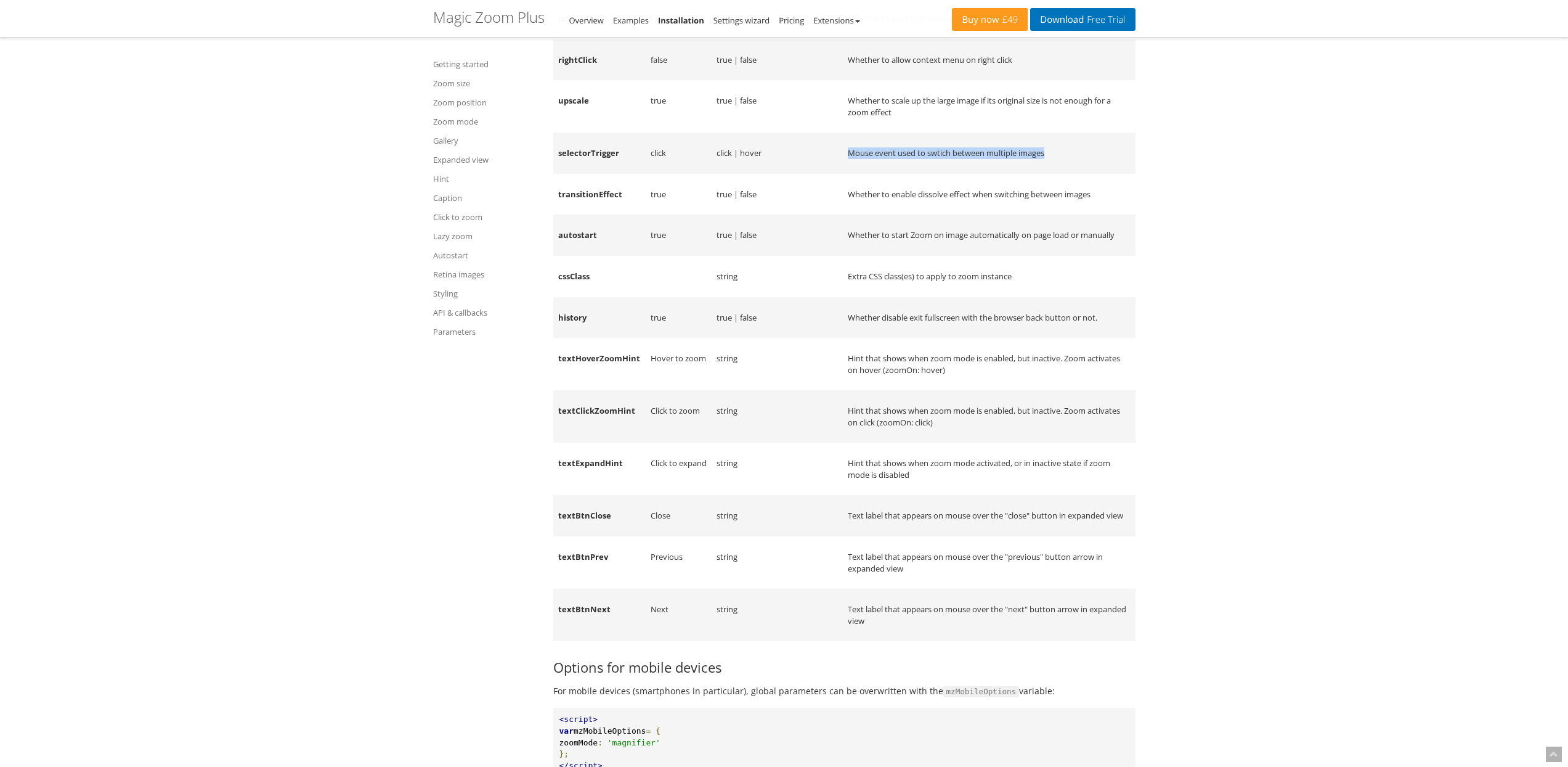
drag, startPoint x: 989, startPoint y: 263, endPoint x: 825, endPoint y: 263, distance: 164.0
click at [825, 174] on tr "selectorTrigger click click | hover Mouse event used to swtich between multiple…" at bounding box center [844, 153] width 582 height 41
click at [825, 174] on td "click | hover" at bounding box center [777, 153] width 131 height 41
click at [570, 133] on td "upscale" at bounding box center [599, 106] width 93 height 52
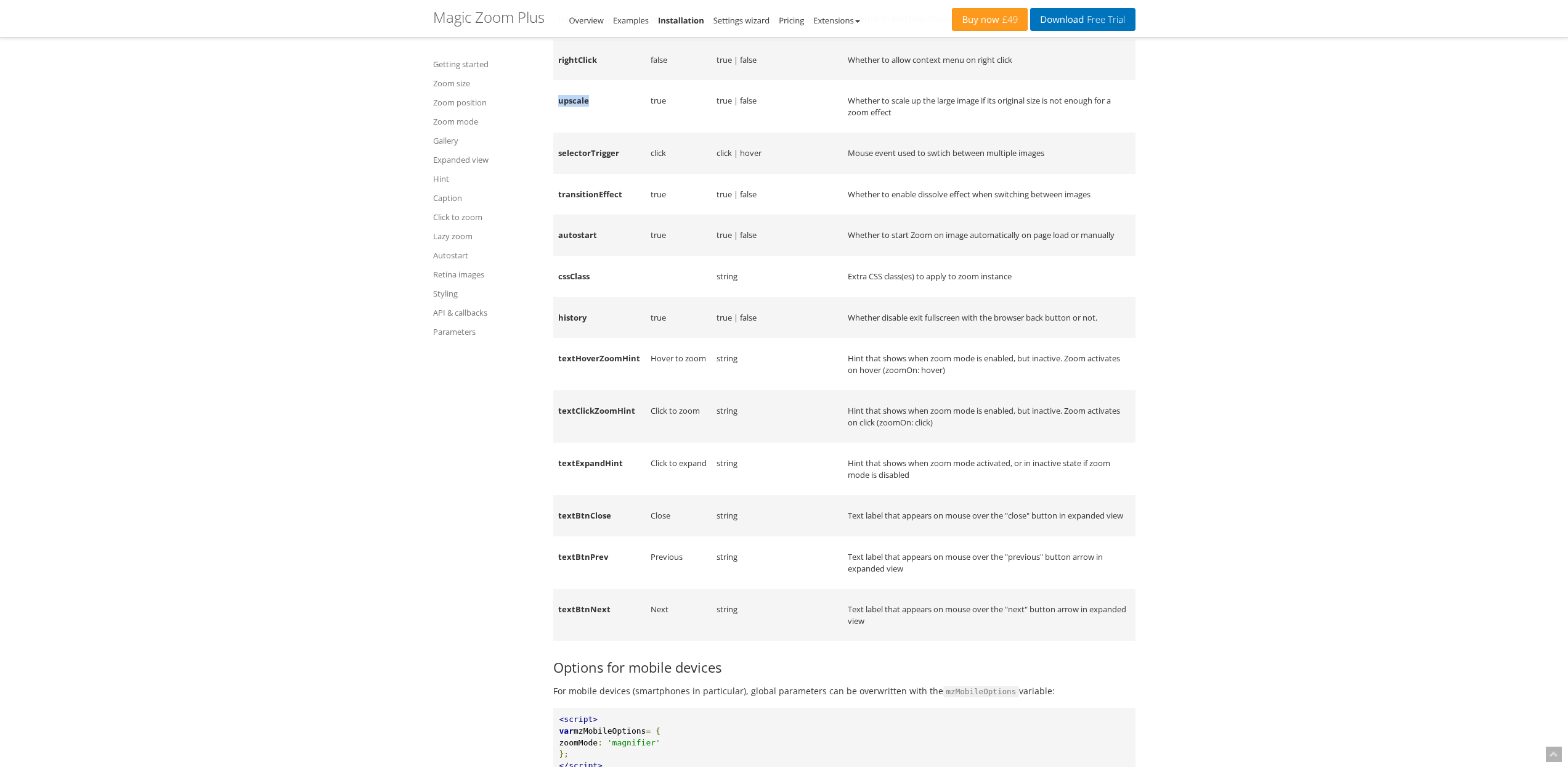
click at [570, 133] on td "upscale" at bounding box center [599, 106] width 93 height 52
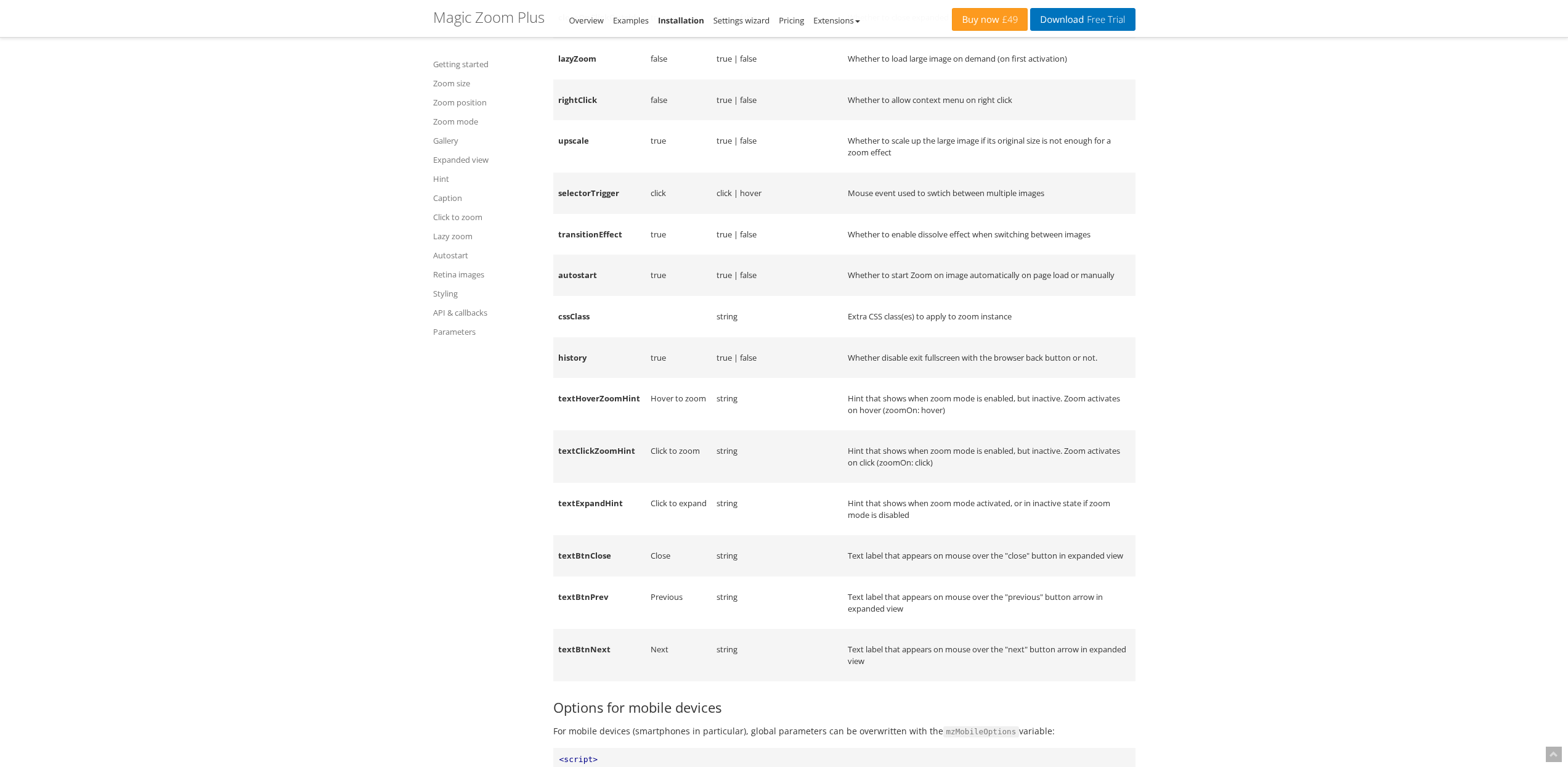
scroll to position [15089, 0]
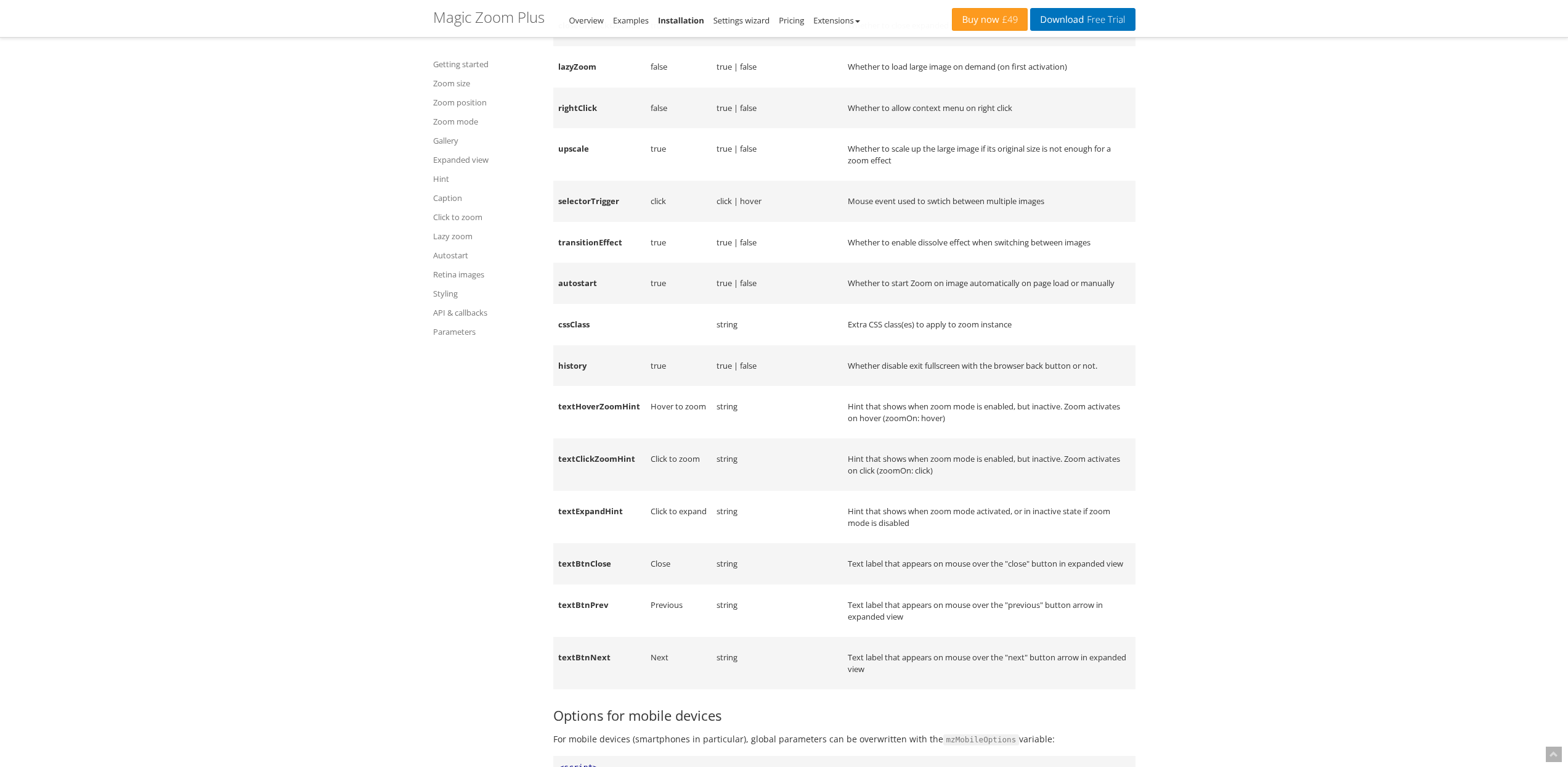
click at [585, 129] on td "rightClick" at bounding box center [599, 108] width 93 height 41
click at [584, 87] on td "lazyZoom" at bounding box center [599, 66] width 93 height 41
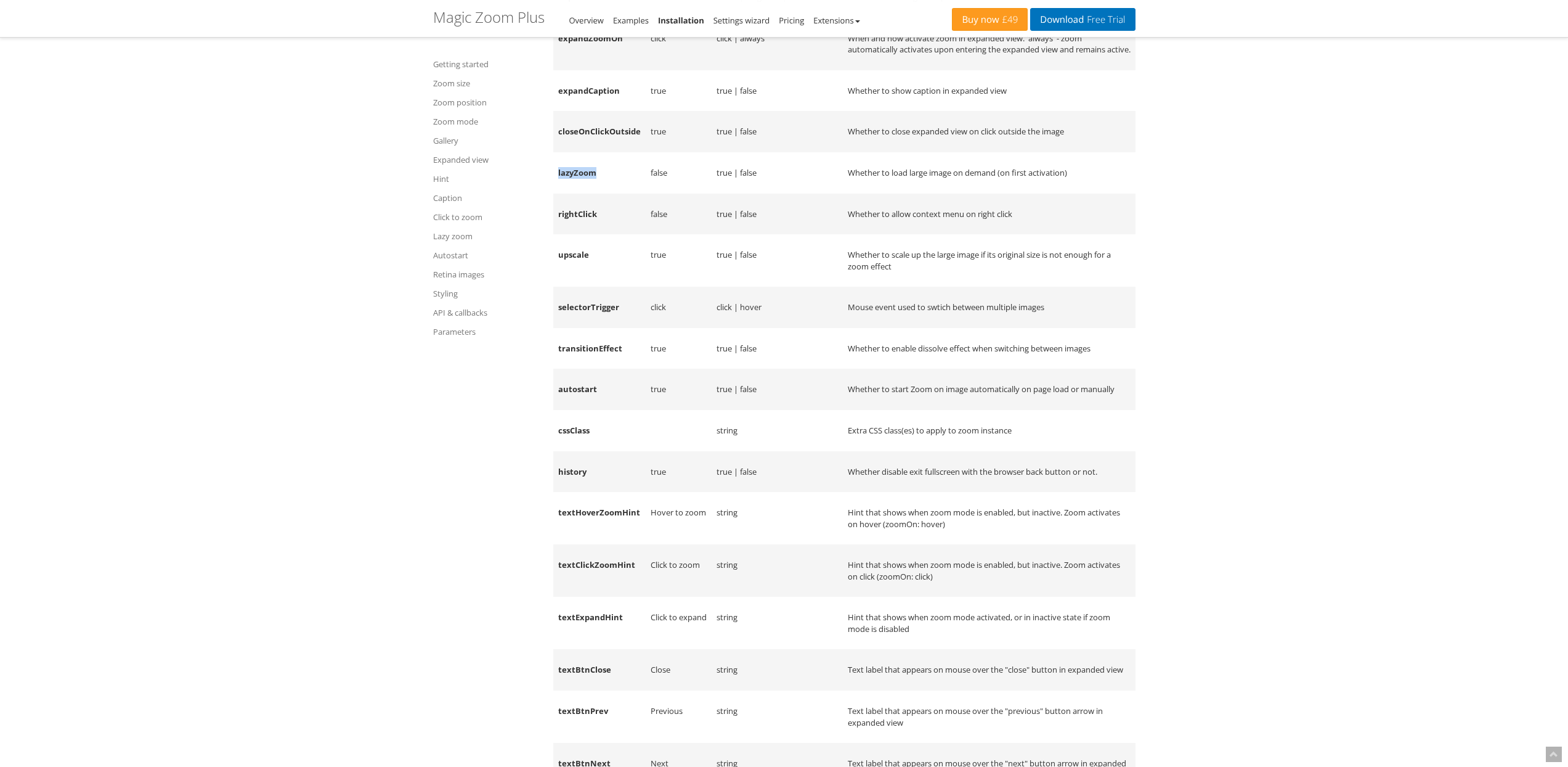
scroll to position [14939, 0]
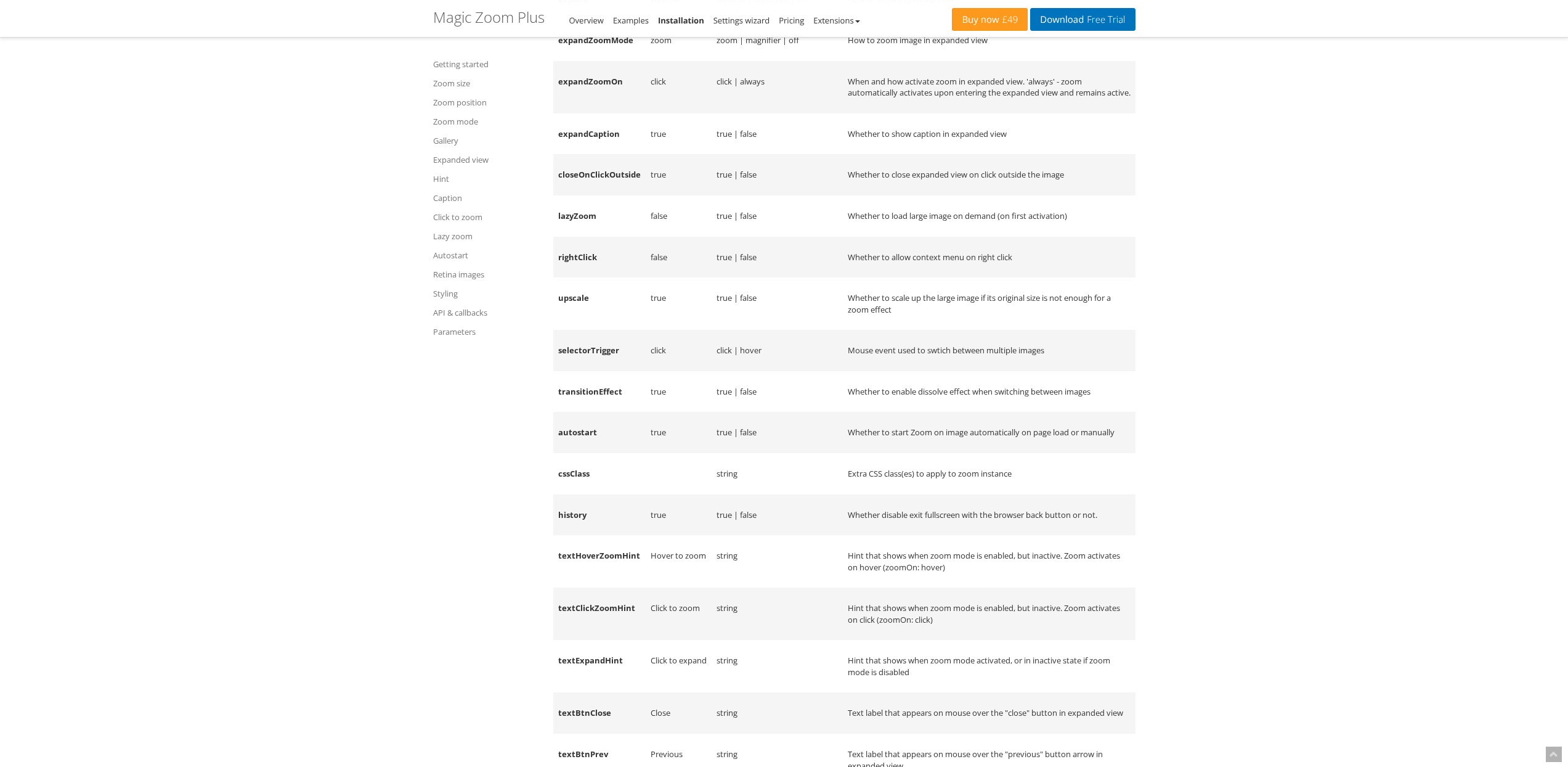
click at [592, 113] on td "expandZoomOn" at bounding box center [599, 87] width 93 height 52
click at [599, 61] on td "expandZoomMode" at bounding box center [599, 40] width 93 height 41
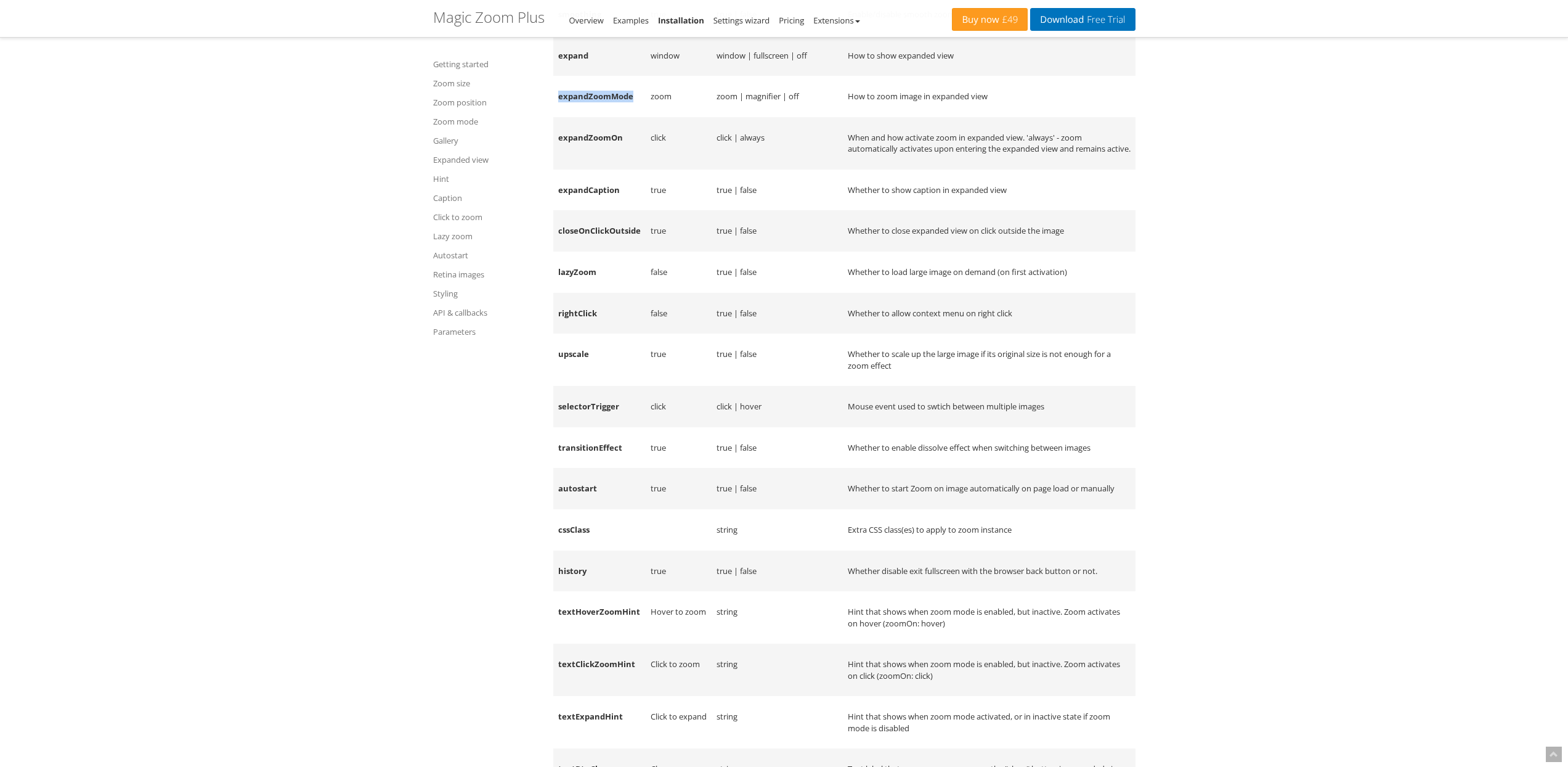
scroll to position [14875, 0]
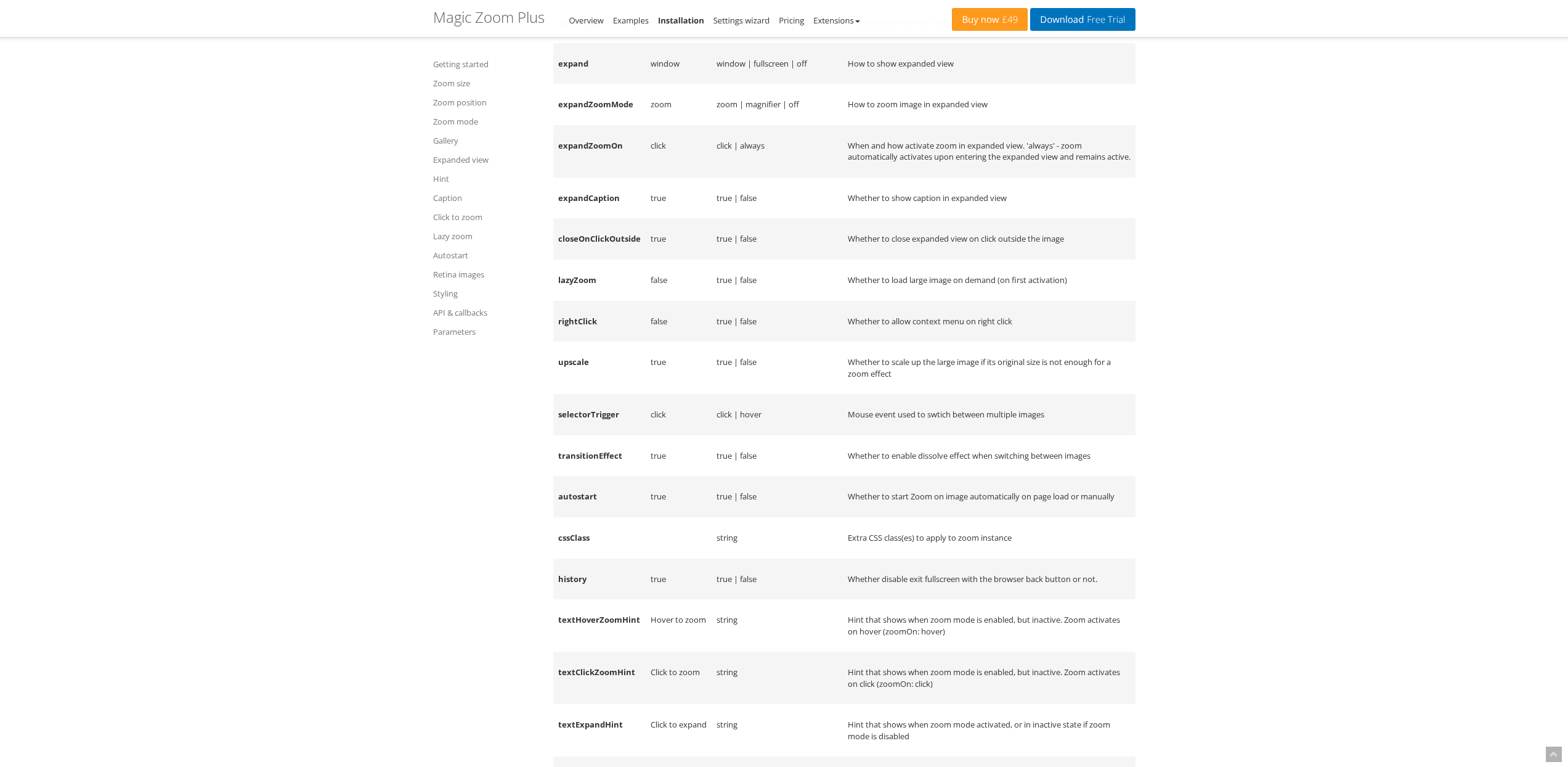
click at [570, 84] on td "expand" at bounding box center [599, 63] width 93 height 41
copy td "expand"
drag, startPoint x: 343, startPoint y: 169, endPoint x: 416, endPoint y: 157, distance: 74.0
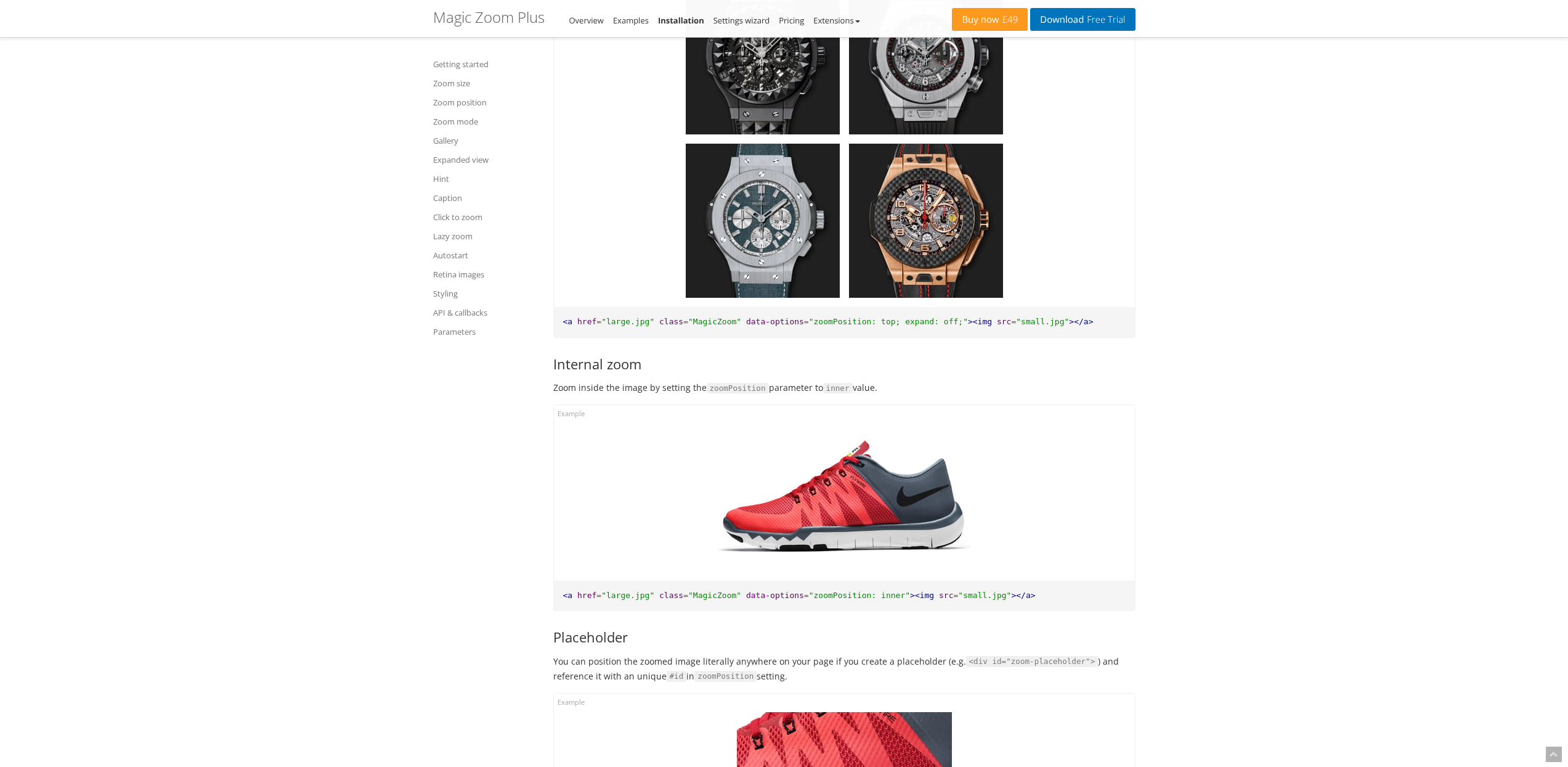
scroll to position [0, 0]
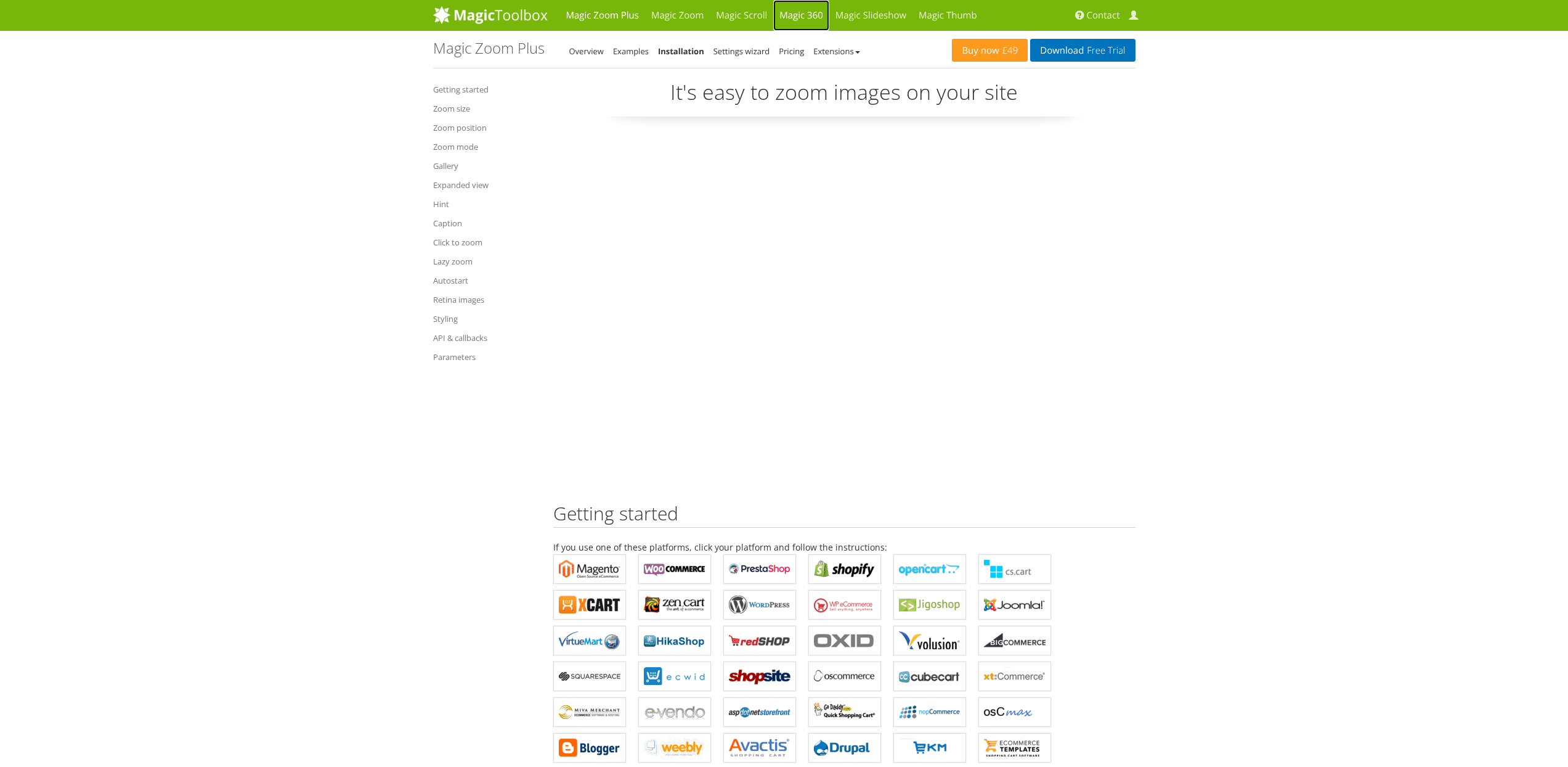
click at [815, 13] on link "Magic 360" at bounding box center [801, 16] width 56 height 31
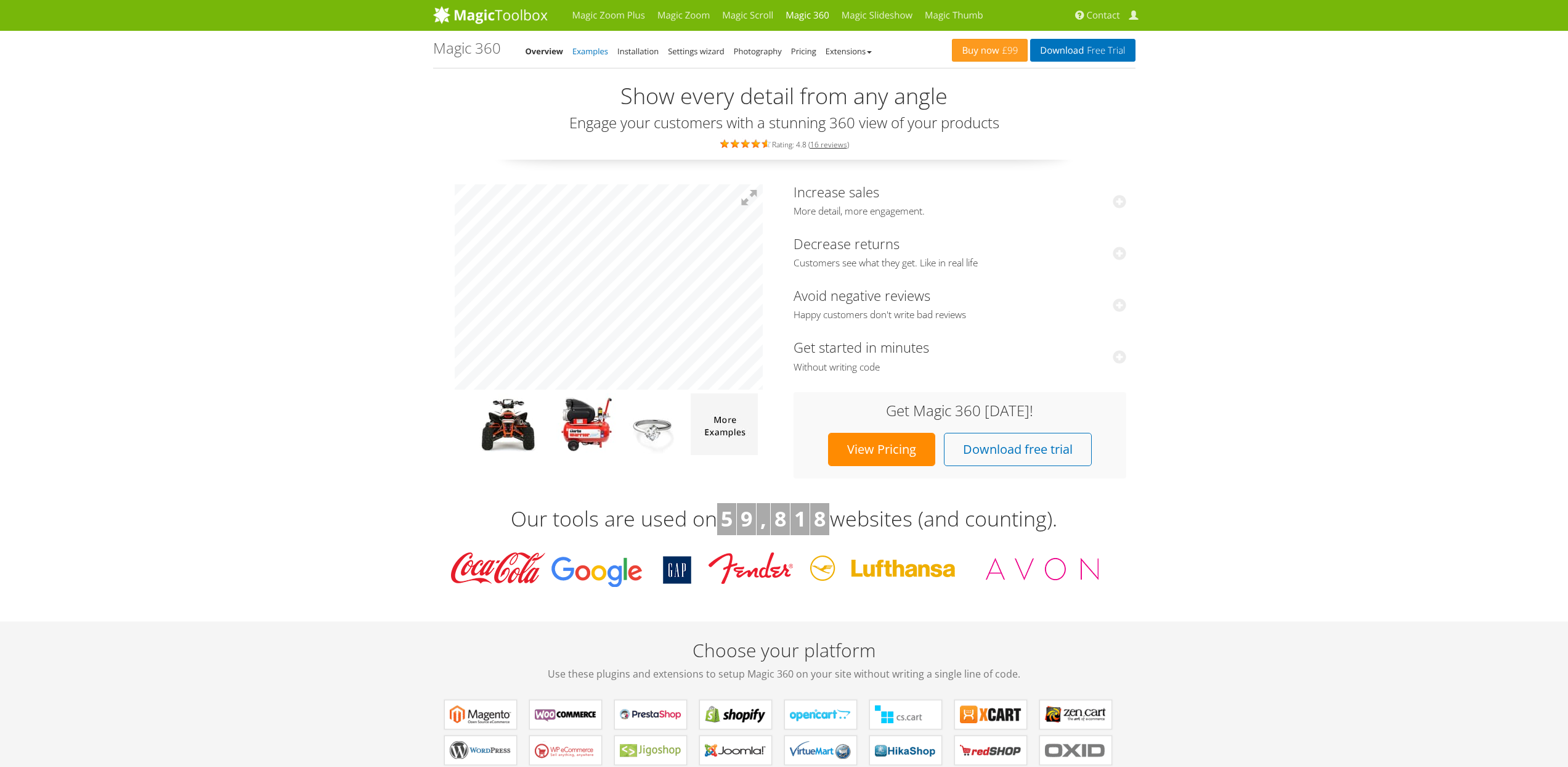
click at [602, 55] on link "Examples" at bounding box center [591, 51] width 36 height 11
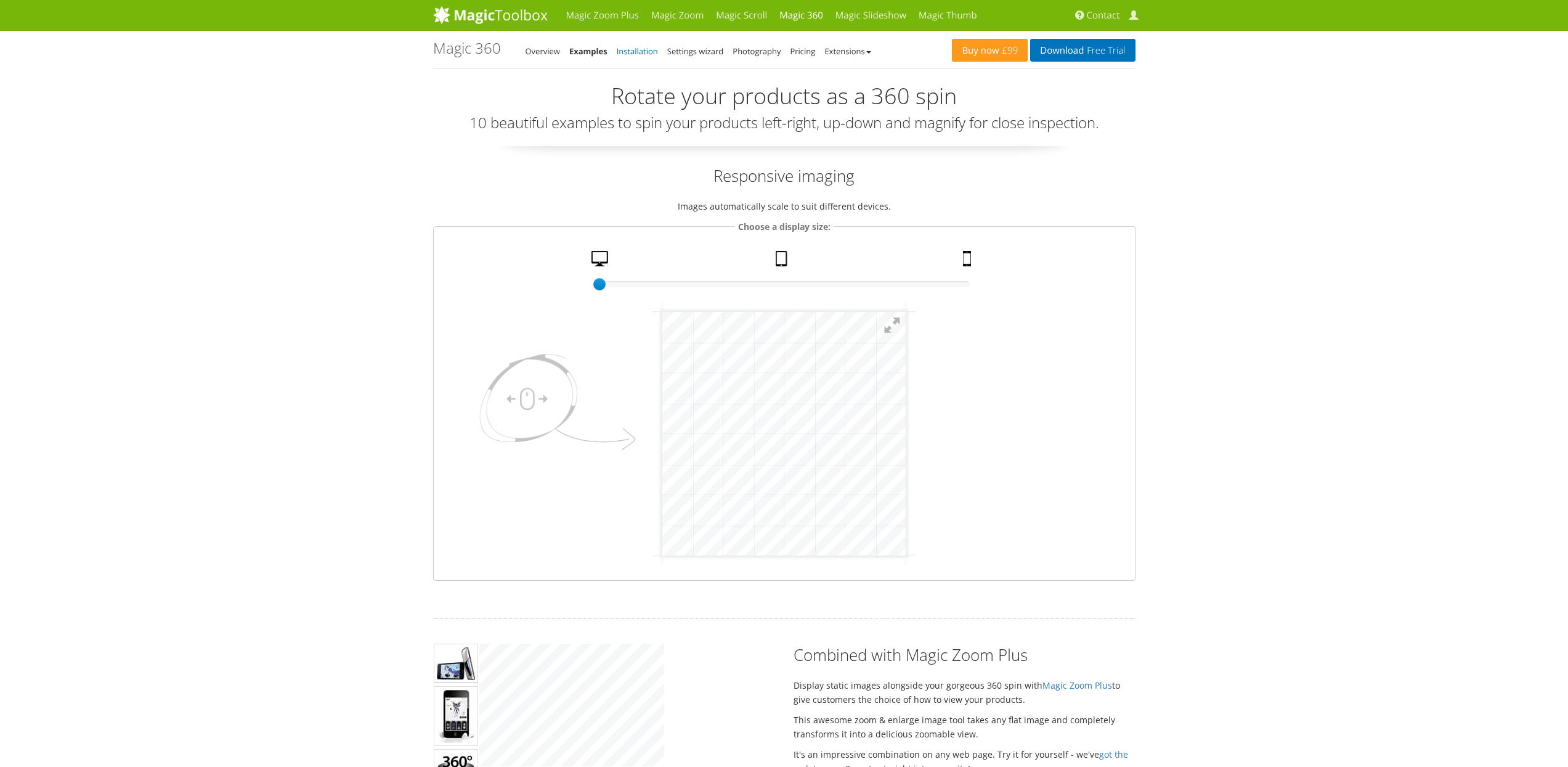
click at [649, 48] on link "Installation" at bounding box center [637, 51] width 41 height 11
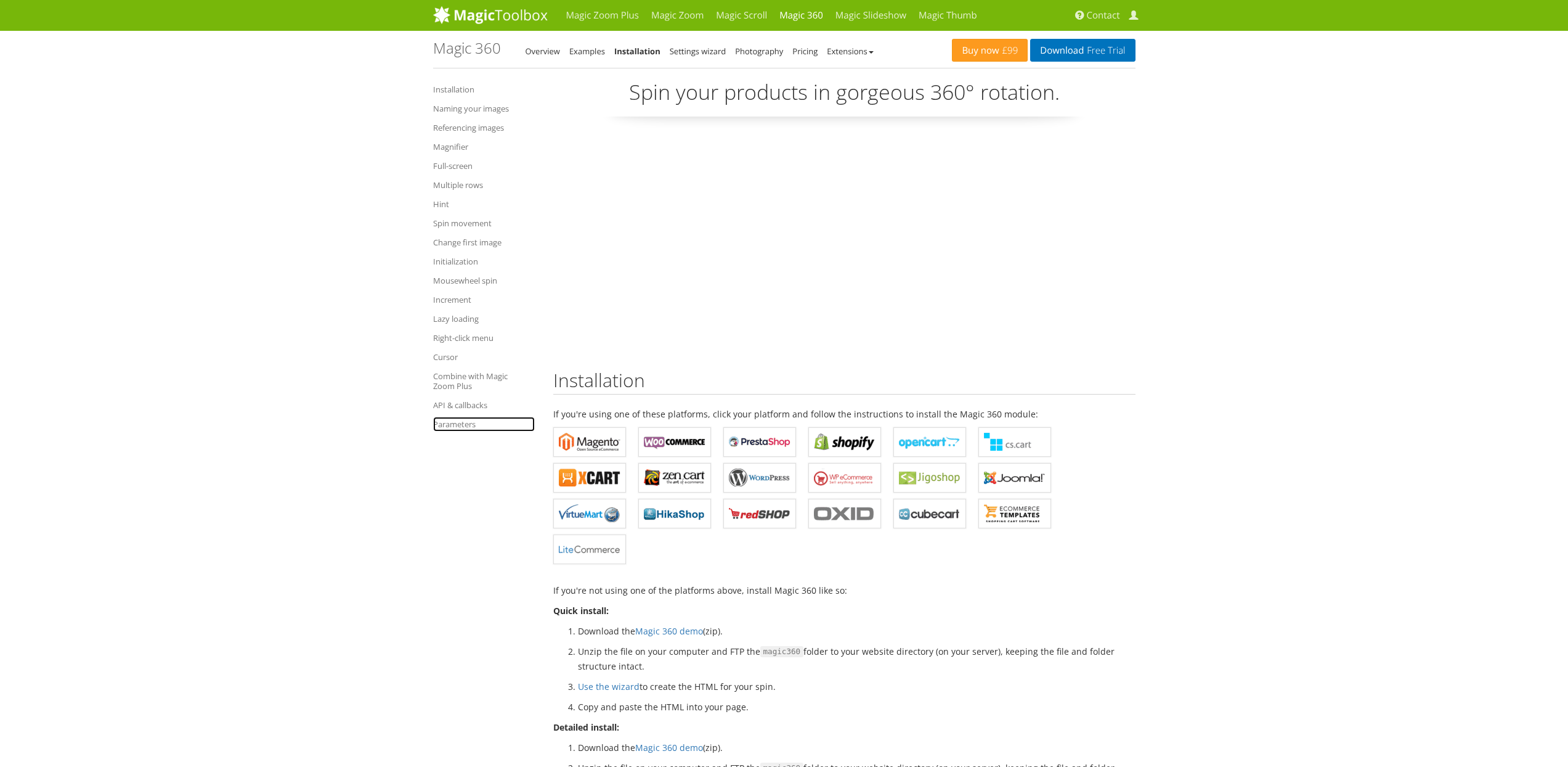
click at [457, 419] on link "Parameters" at bounding box center [484, 423] width 101 height 15
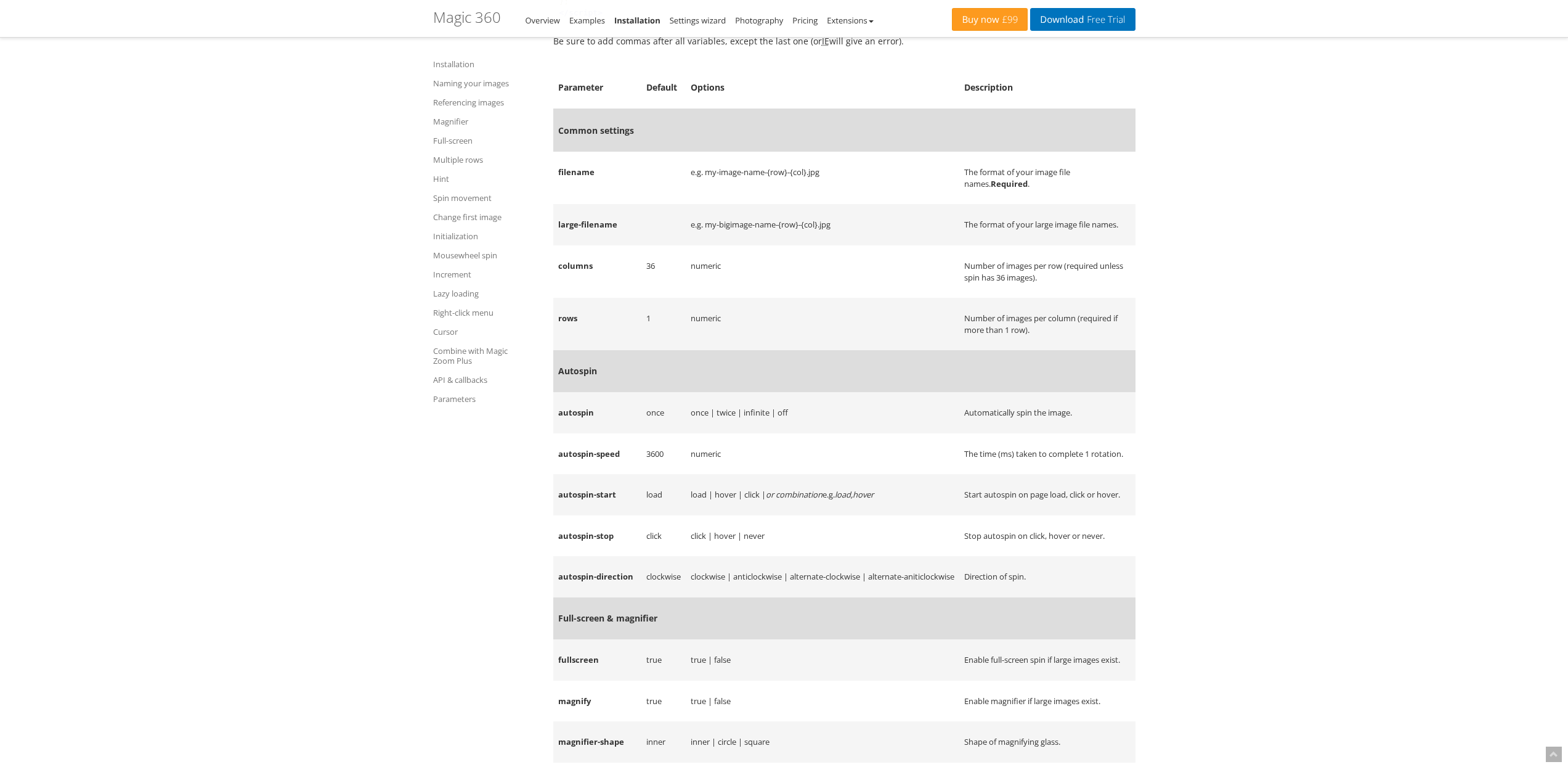
scroll to position [12124, 0]
